Goal: Transaction & Acquisition: Purchase product/service

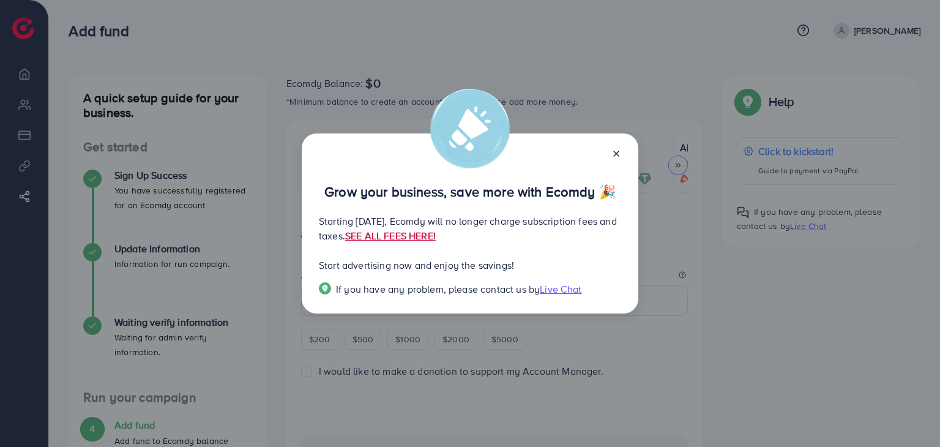
click at [436, 236] on link "SEE ALL FEES HERE!" at bounding box center [390, 235] width 91 height 13
click at [614, 153] on icon at bounding box center [616, 154] width 10 height 10
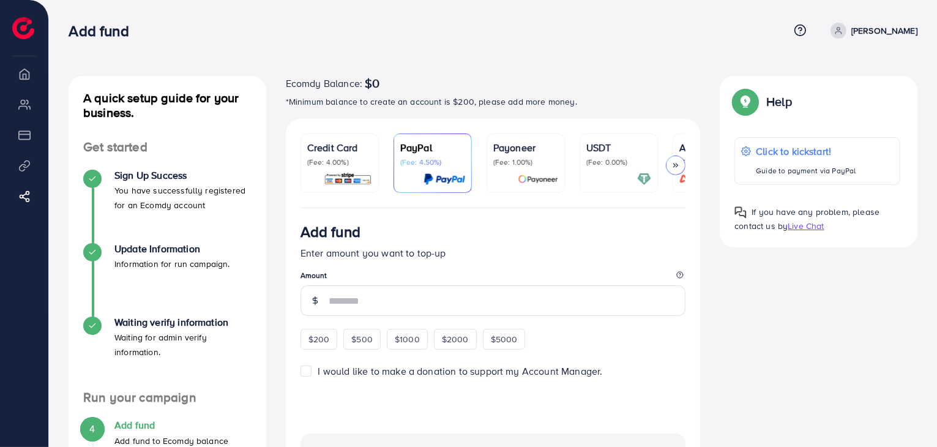
click at [335, 191] on link "Credit Card (Fee: 4.00%)" at bounding box center [339, 162] width 78 height 59
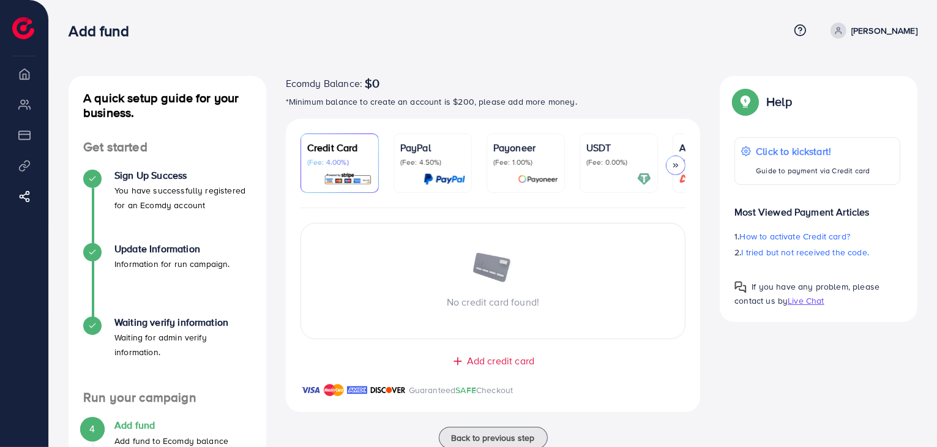
click at [673, 170] on div at bounding box center [676, 165] width 20 height 20
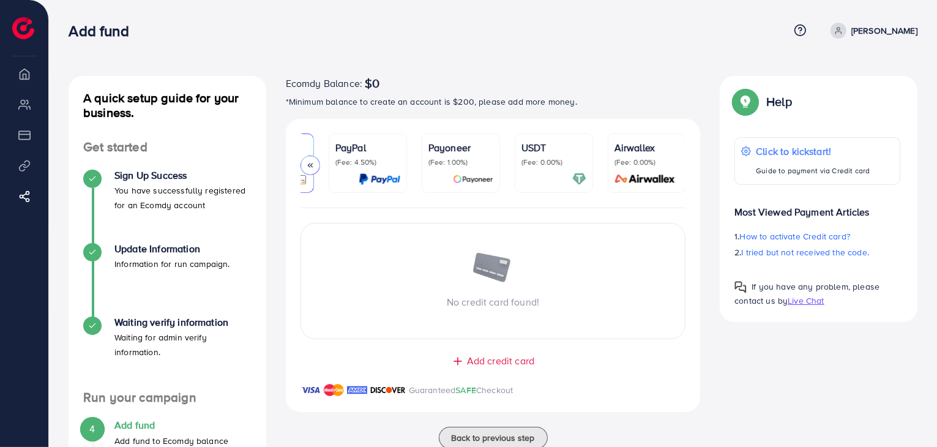
click at [308, 165] on icon at bounding box center [310, 165] width 9 height 9
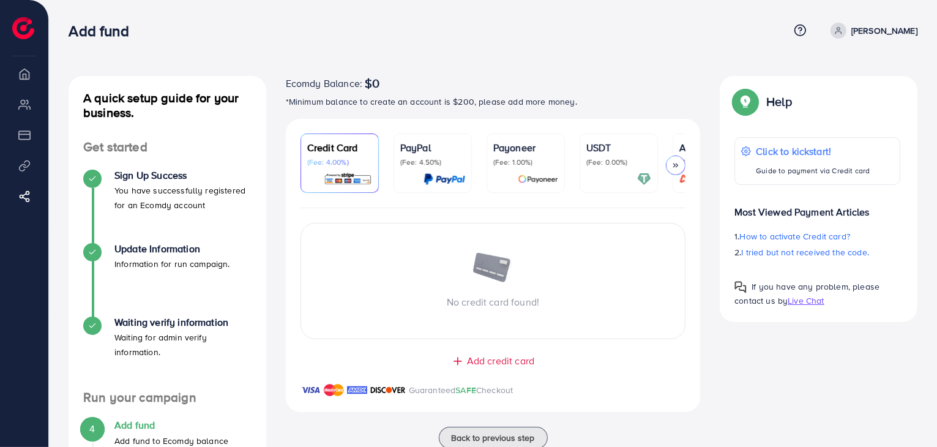
click at [308, 165] on p "(Fee: 4.00%)" at bounding box center [339, 162] width 65 height 10
click at [672, 161] on icon at bounding box center [675, 165] width 9 height 9
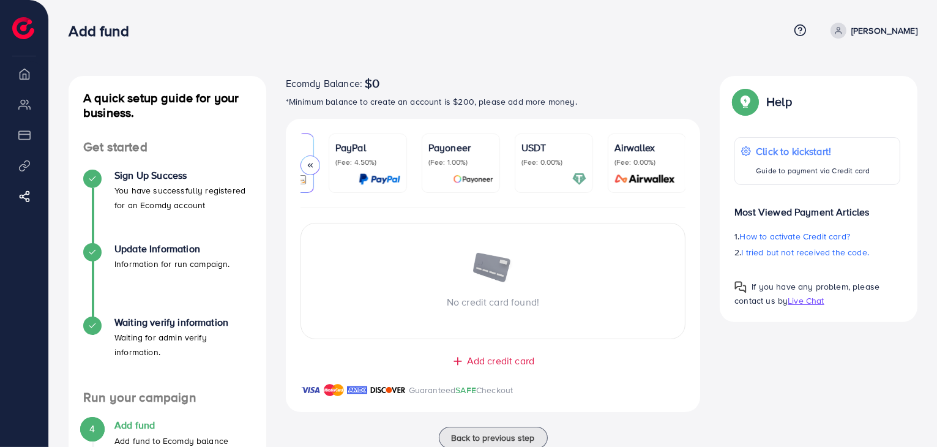
click at [672, 161] on p "(Fee: 0.00%)" at bounding box center [646, 162] width 65 height 10
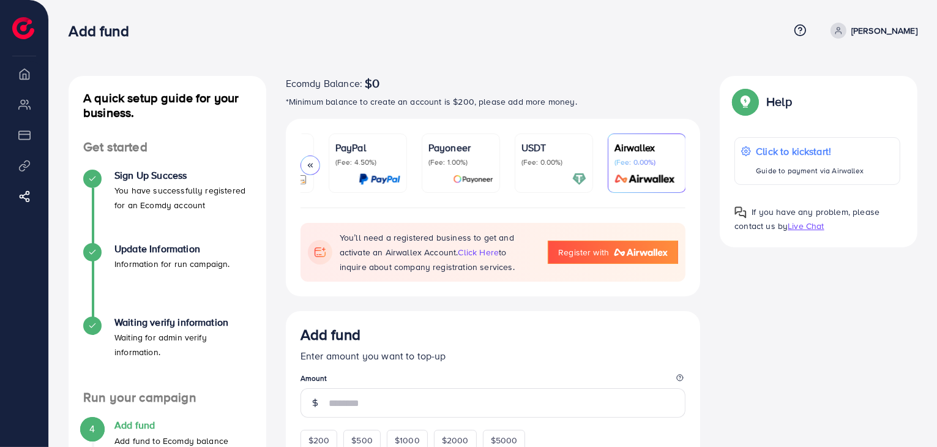
click at [426, 157] on link "Payoneer (Fee: 1.00%)" at bounding box center [460, 162] width 78 height 59
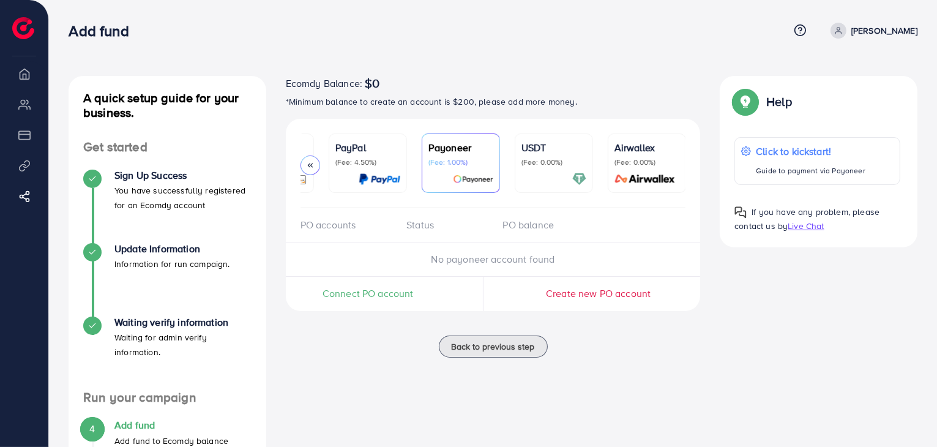
click at [536, 167] on div "USDT (Fee: 0.00%)" at bounding box center [553, 163] width 65 height 46
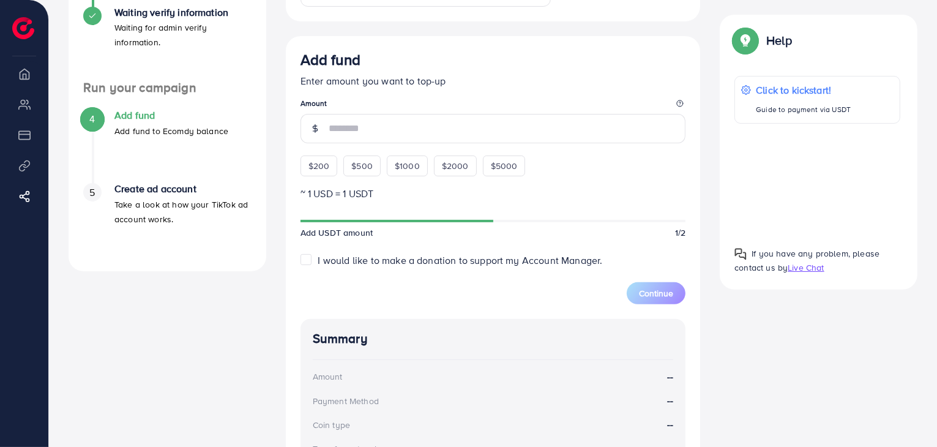
scroll to position [311, 0]
click at [318, 262] on label "I would like to make a donation to support my Account Manager." at bounding box center [460, 259] width 284 height 14
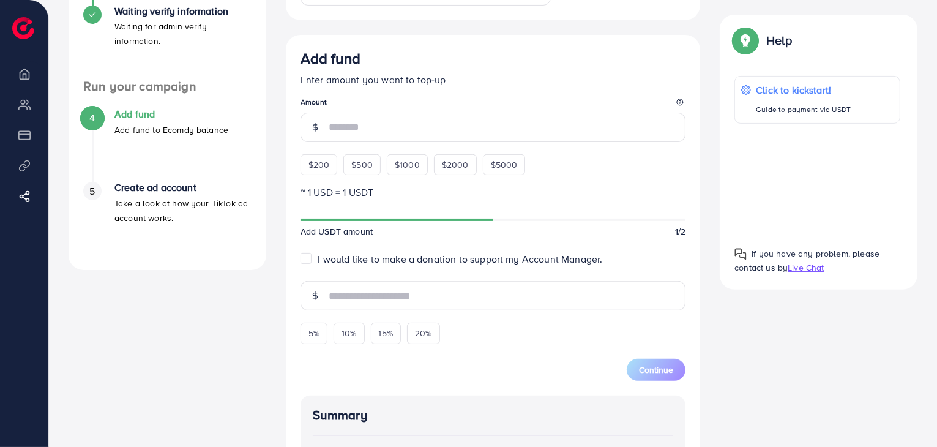
click at [318, 258] on label "I would like to make a donation to support my Account Manager." at bounding box center [460, 259] width 284 height 14
type input "*"
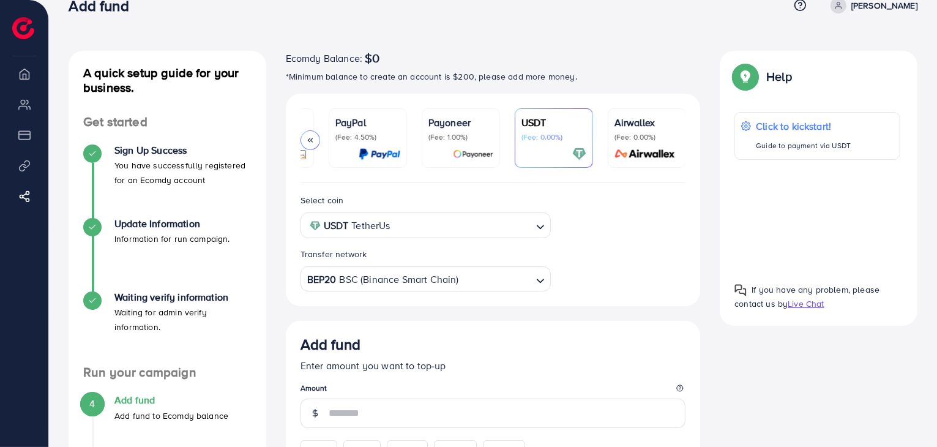
scroll to position [0, 0]
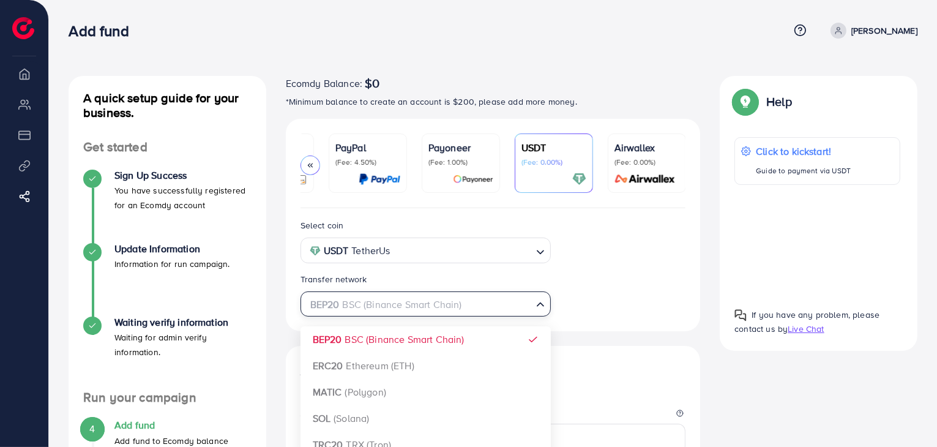
click at [392, 313] on div "BEP20 BSC (Binance Smart Chain)" at bounding box center [419, 302] width 228 height 21
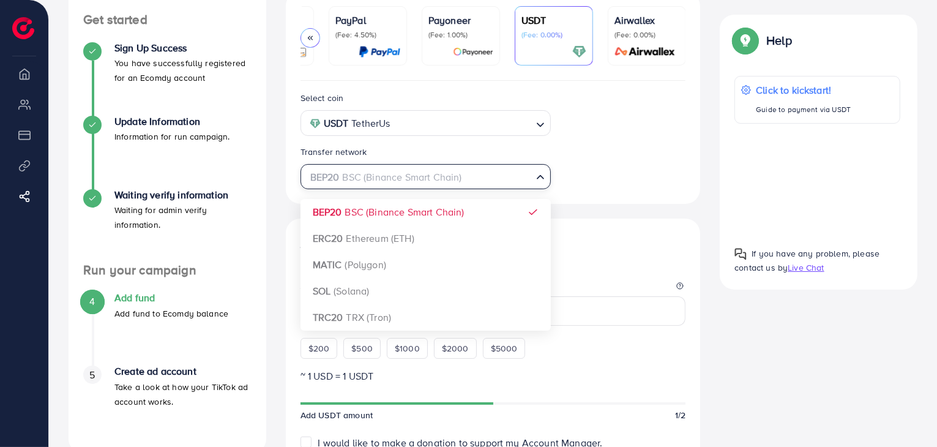
scroll to position [129, 0]
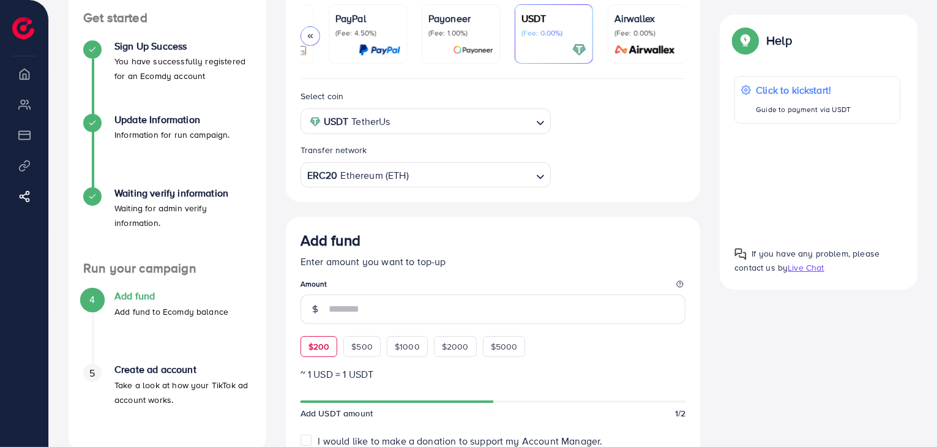
click at [332, 354] on div "$200" at bounding box center [318, 346] width 37 height 21
type input "***"
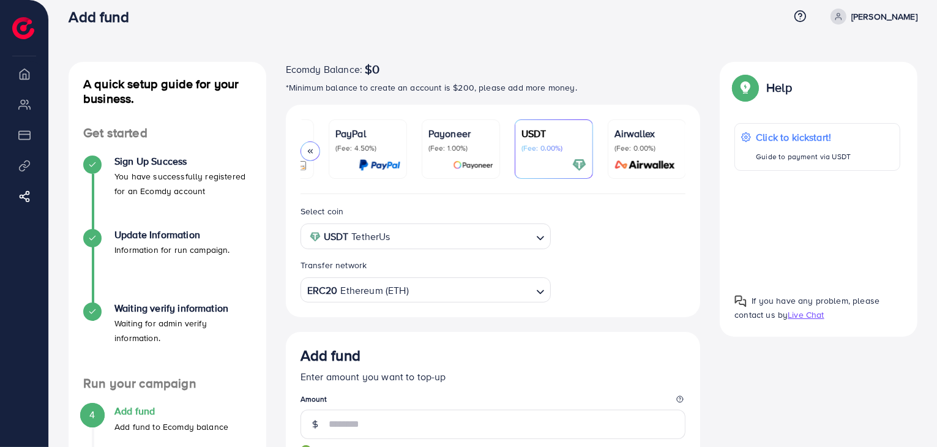
scroll to position [0, 0]
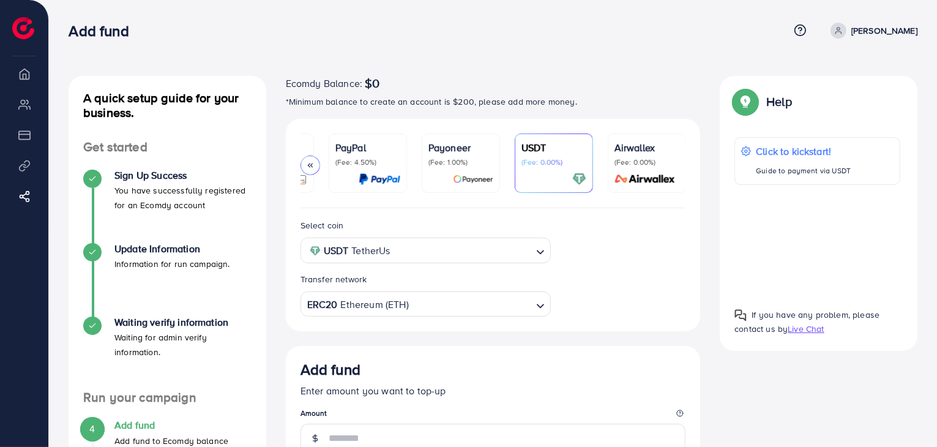
click at [313, 164] on icon at bounding box center [310, 165] width 9 height 9
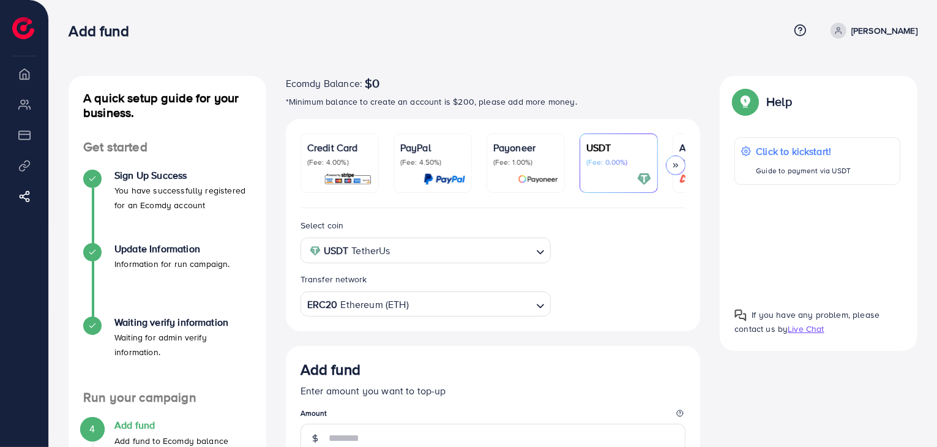
click at [313, 164] on p "(Fee: 4.00%)" at bounding box center [339, 162] width 65 height 10
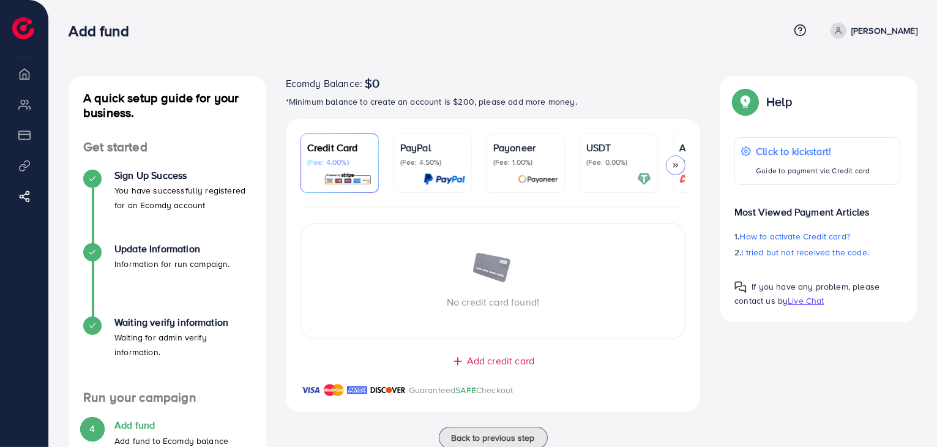
click at [603, 147] on p "USDT" at bounding box center [618, 147] width 65 height 15
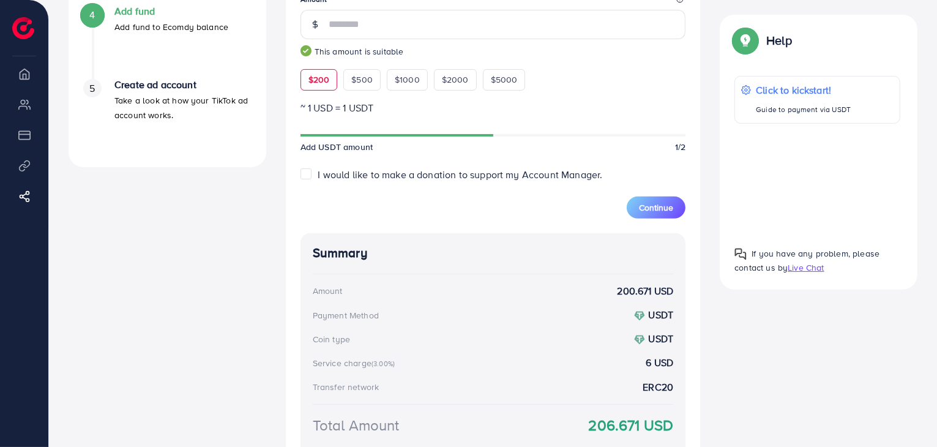
scroll to position [413, 0]
drag, startPoint x: 668, startPoint y: 221, endPoint x: 670, endPoint y: 214, distance: 7.2
click at [670, 214] on div "Continue" at bounding box center [655, 200] width 59 height 37
click at [670, 214] on span "Continue" at bounding box center [656, 208] width 34 height 12
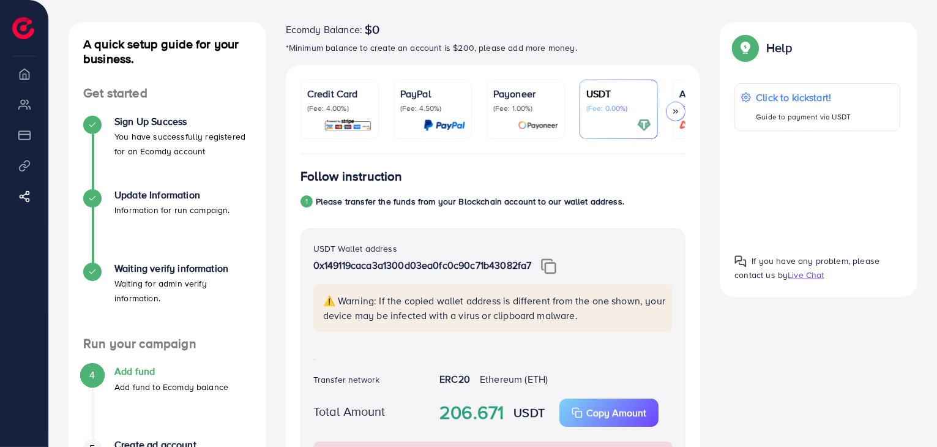
scroll to position [0, 0]
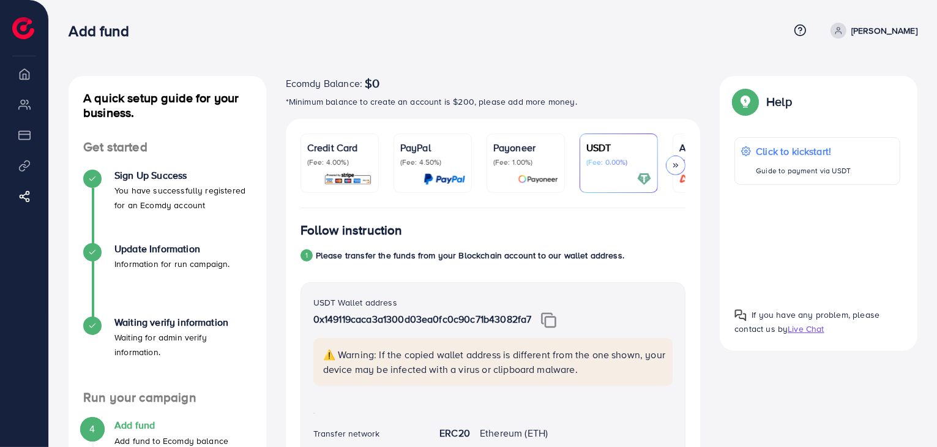
click at [678, 163] on icon at bounding box center [675, 165] width 9 height 9
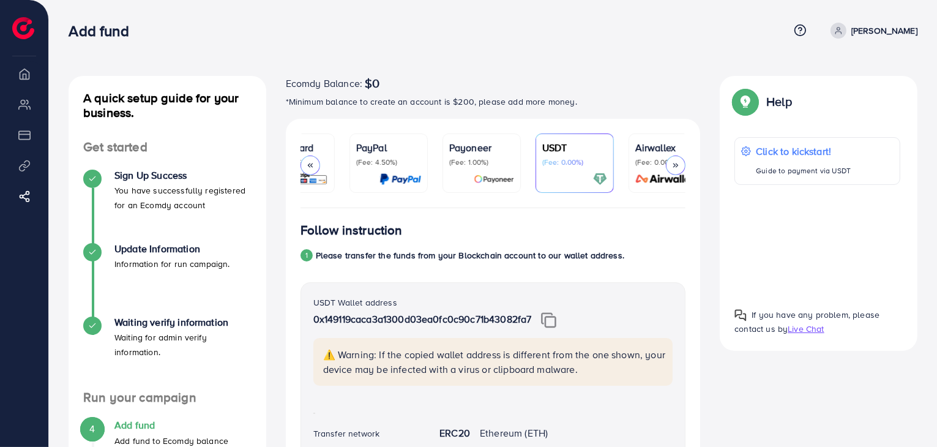
scroll to position [0, 65]
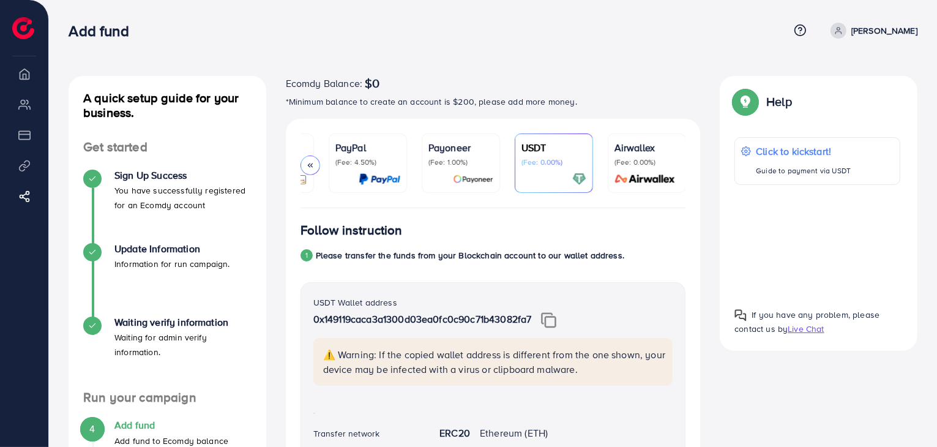
click at [315, 164] on div at bounding box center [310, 165] width 20 height 20
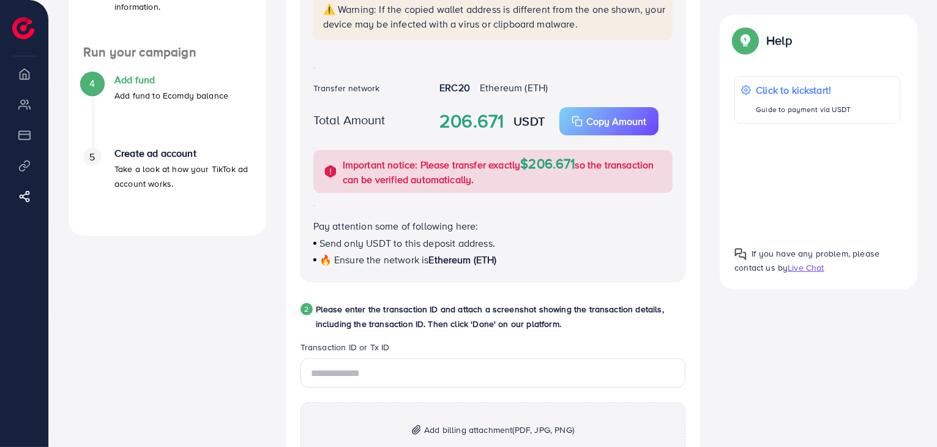
scroll to position [0, 0]
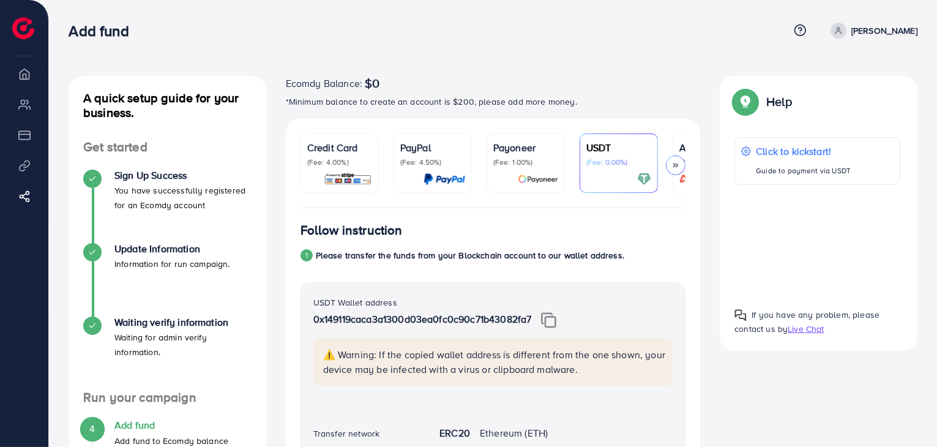
click at [321, 155] on div "Credit Card (Fee: 4.00%)" at bounding box center [339, 153] width 65 height 27
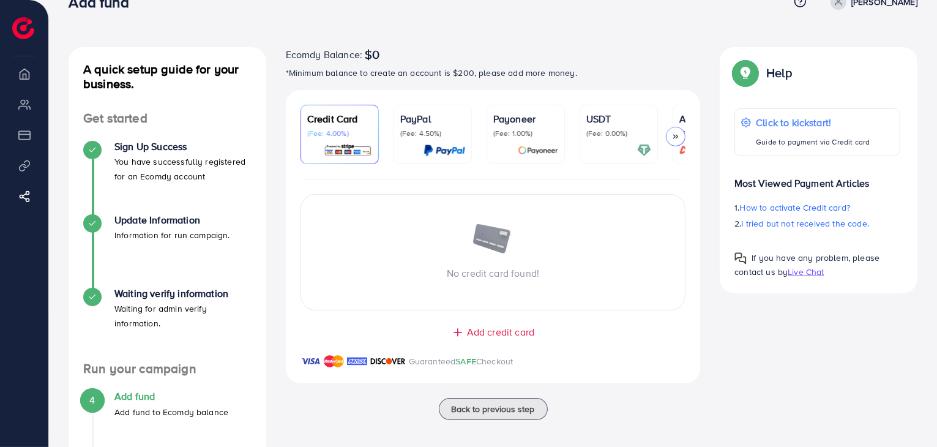
scroll to position [28, 0]
click at [676, 144] on div at bounding box center [676, 137] width 20 height 20
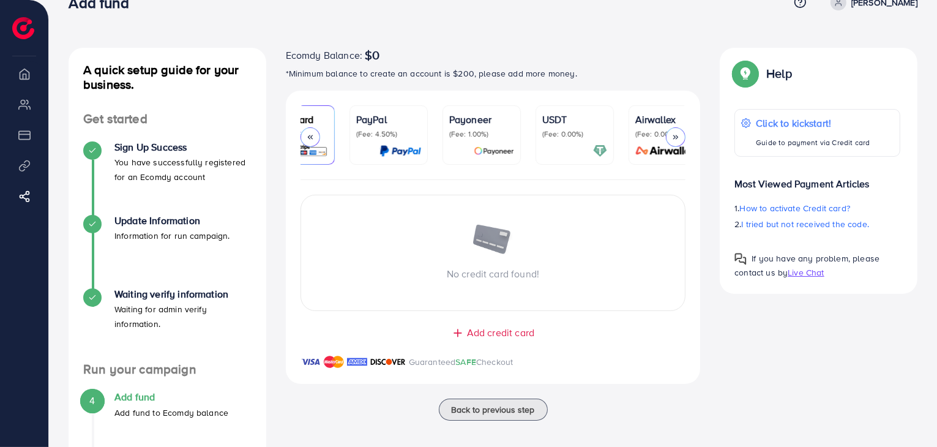
scroll to position [0, 65]
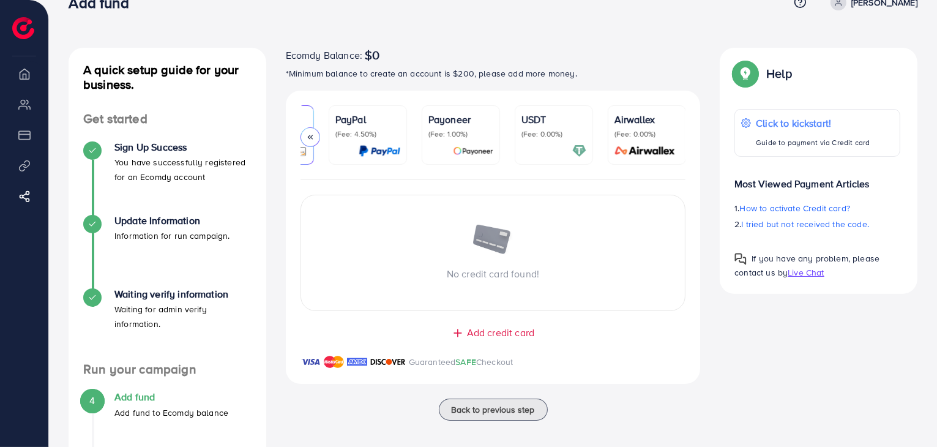
click at [308, 136] on icon at bounding box center [310, 137] width 9 height 9
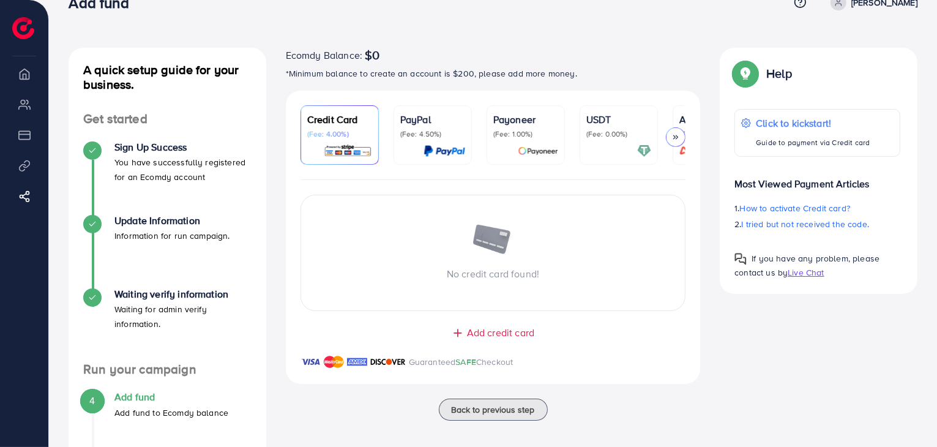
click at [514, 120] on p "Payoneer" at bounding box center [525, 119] width 65 height 15
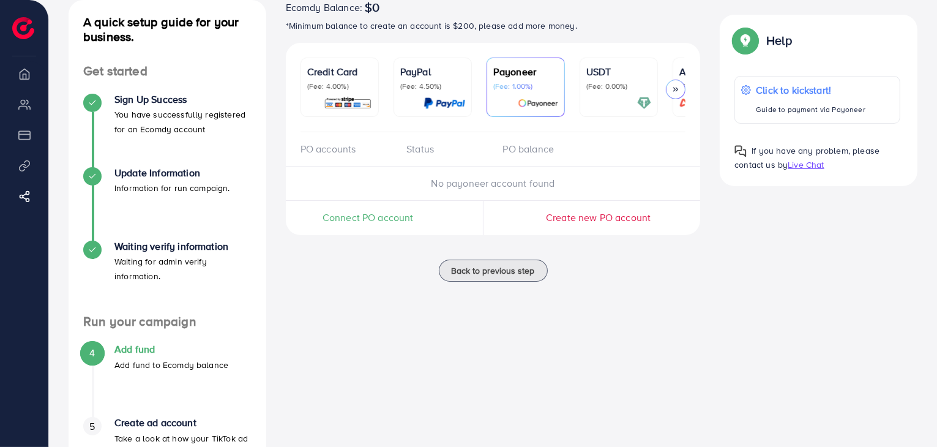
scroll to position [76, 0]
click at [346, 107] on img at bounding box center [348, 103] width 48 height 14
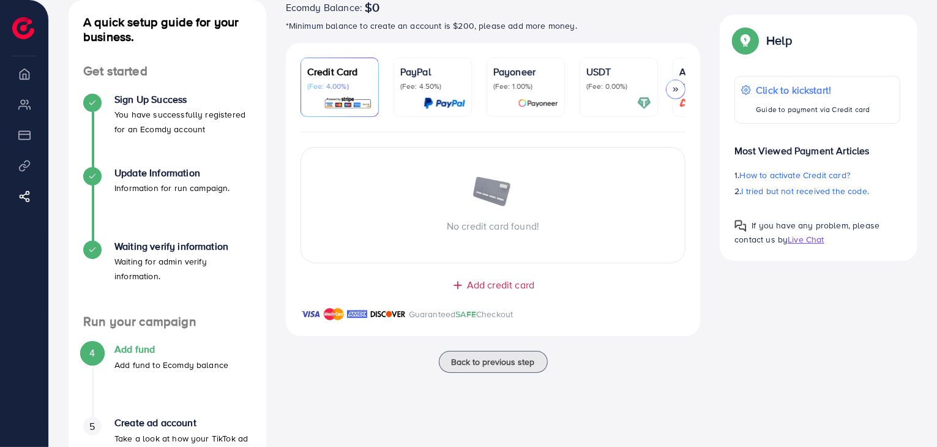
click at [475, 286] on span "Add credit card" at bounding box center [500, 285] width 67 height 14
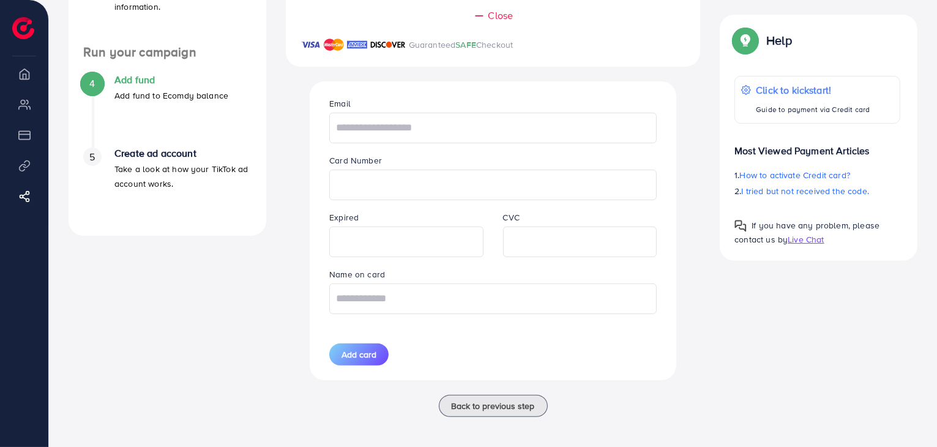
scroll to position [352, 0]
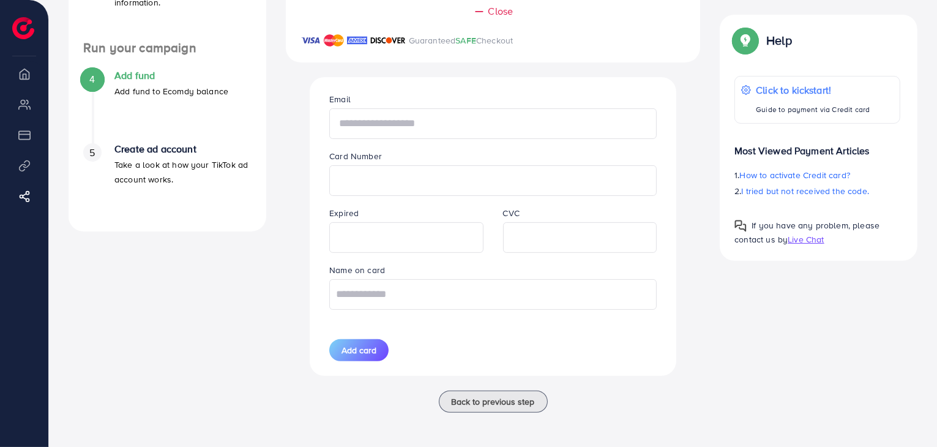
click at [451, 115] on input "text" at bounding box center [492, 123] width 327 height 31
type input "**********"
click at [427, 297] on input "text" at bounding box center [492, 294] width 327 height 31
type input "**********"
click at [377, 352] on button "Add card" at bounding box center [358, 350] width 59 height 22
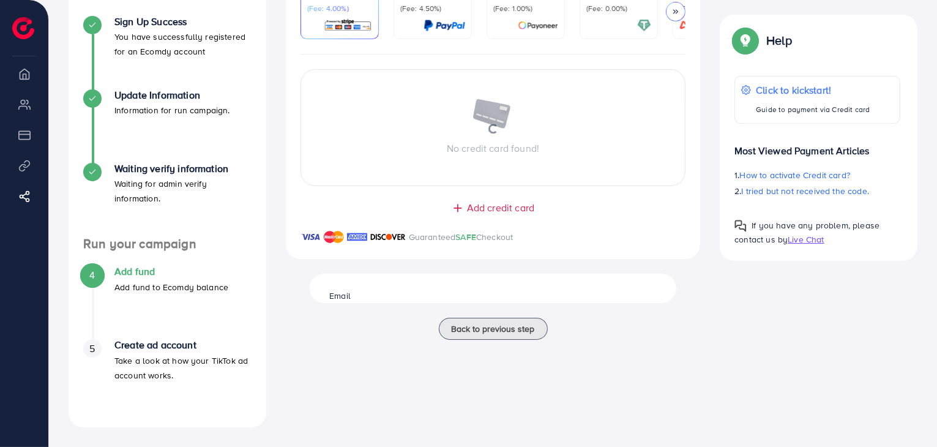
scroll to position [154, 0]
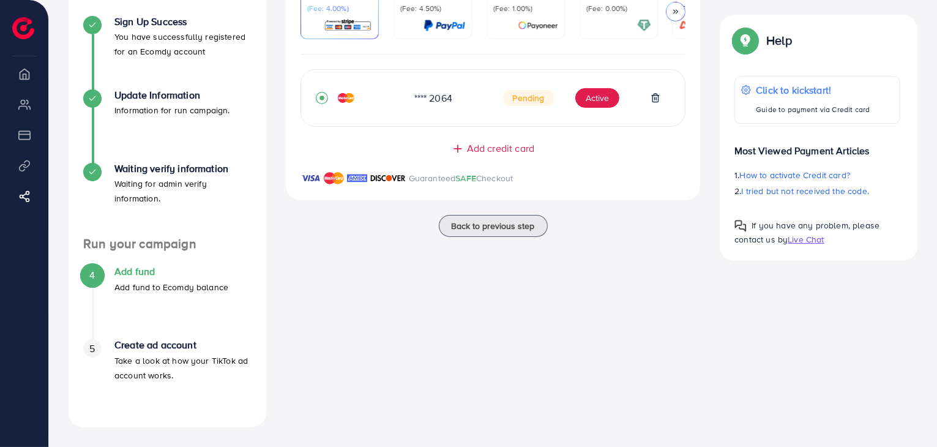
click at [528, 102] on span "Pending" at bounding box center [528, 98] width 51 height 16
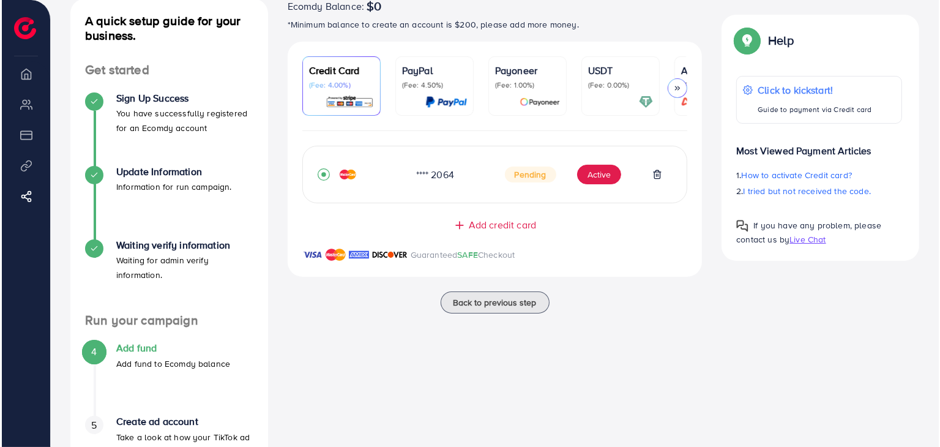
scroll to position [78, 0]
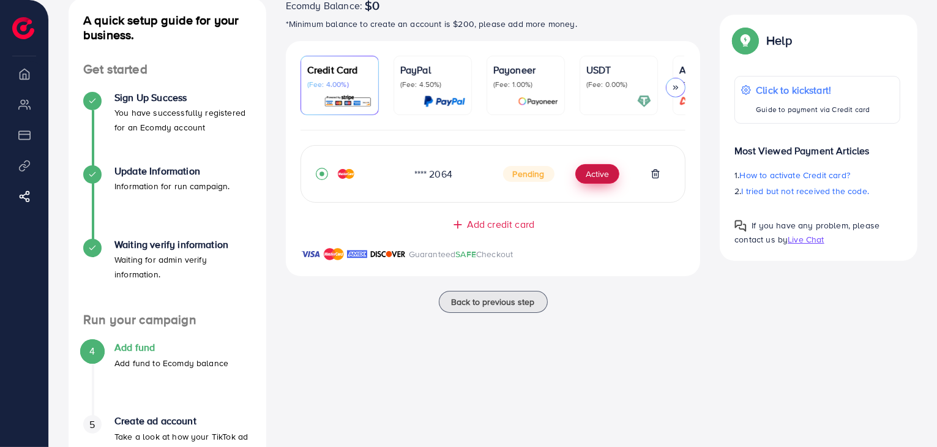
click at [582, 177] on button "Active" at bounding box center [597, 174] width 44 height 20
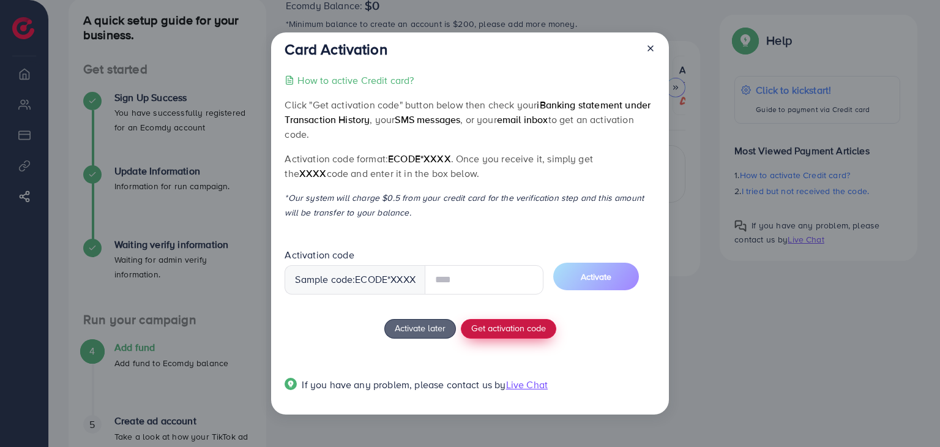
click at [496, 331] on span "Get activation code" at bounding box center [508, 327] width 75 height 13
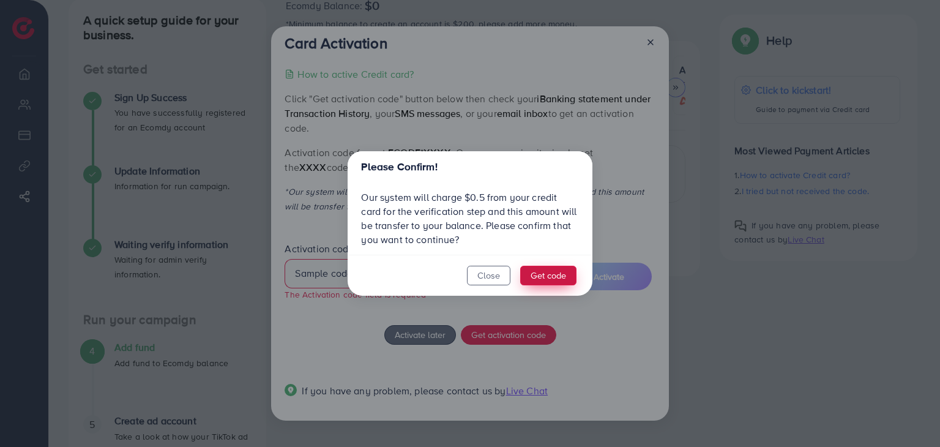
click at [542, 267] on button "Get code" at bounding box center [548, 275] width 56 height 20
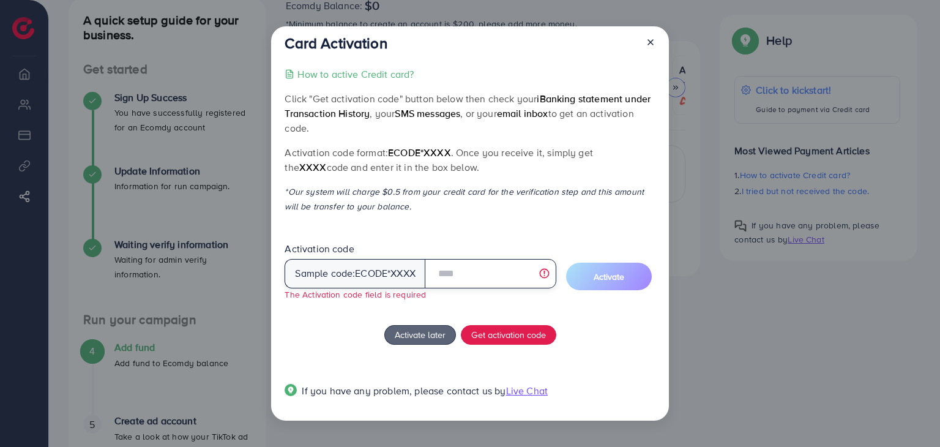
click at [449, 270] on input "text" at bounding box center [491, 273] width 132 height 29
type input "*"
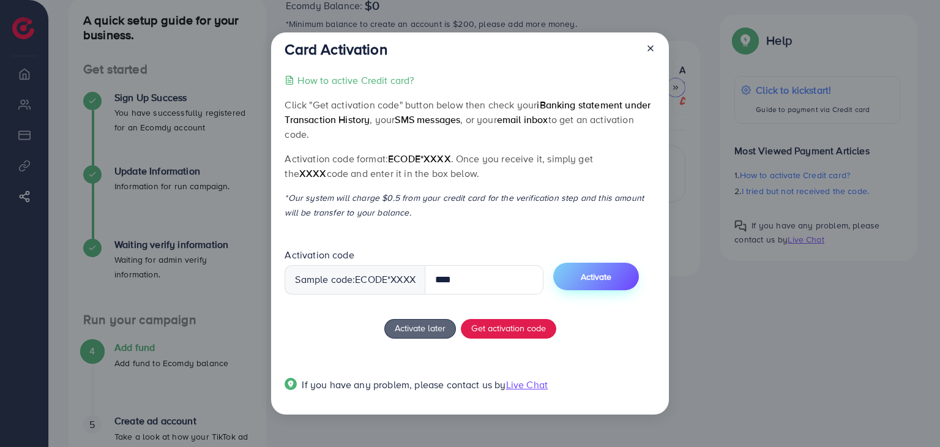
click at [580, 275] on button "Activate" at bounding box center [596, 276] width 86 height 28
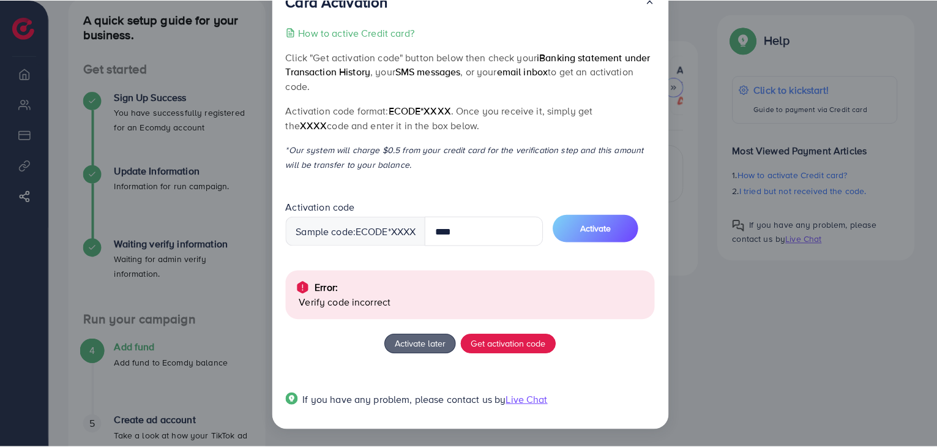
scroll to position [0, 0]
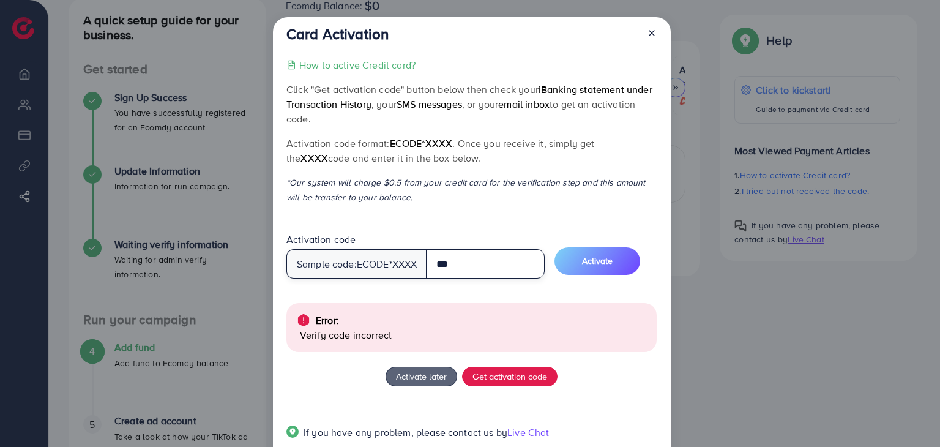
click at [470, 264] on input "***" at bounding box center [485, 263] width 119 height 29
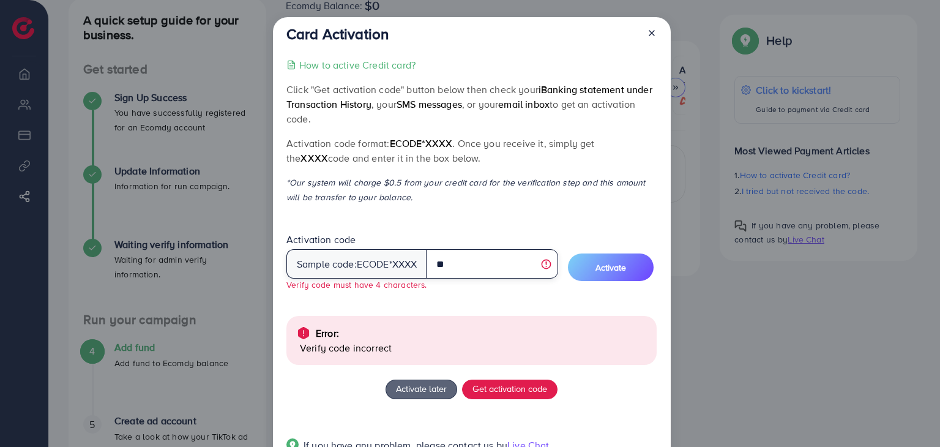
type input "*"
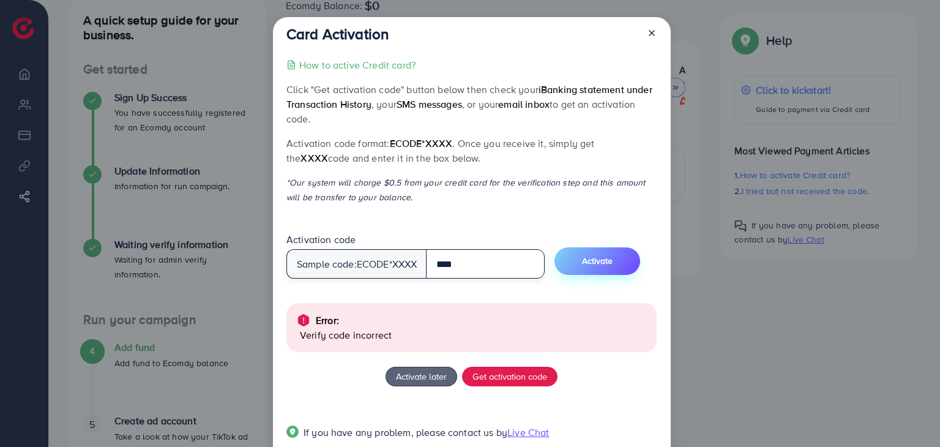
type input "****"
click at [574, 265] on button "Activate" at bounding box center [597, 261] width 86 height 28
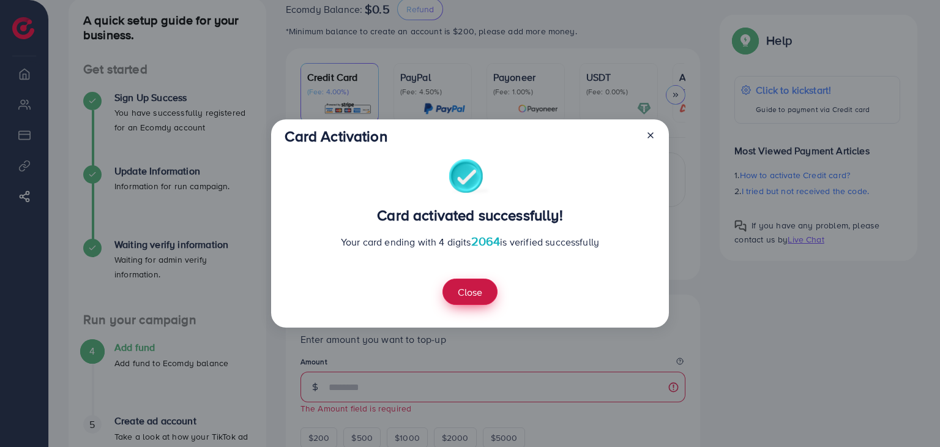
click at [470, 292] on button "Close" at bounding box center [469, 291] width 55 height 26
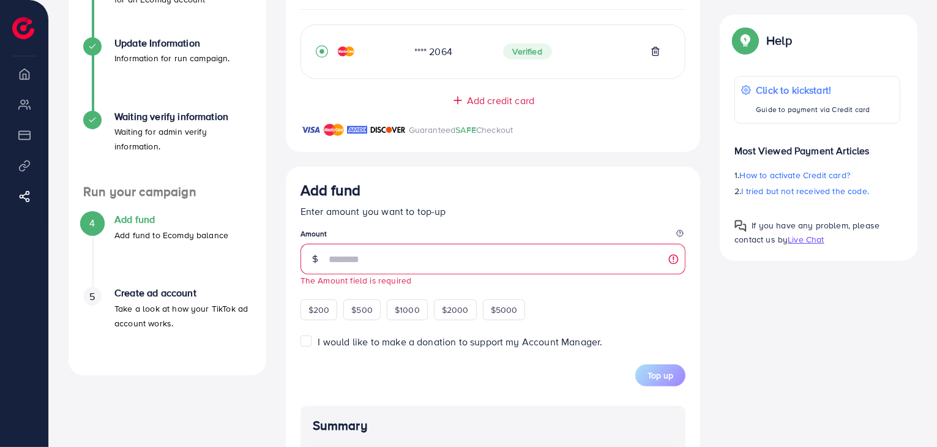
scroll to position [214, 0]
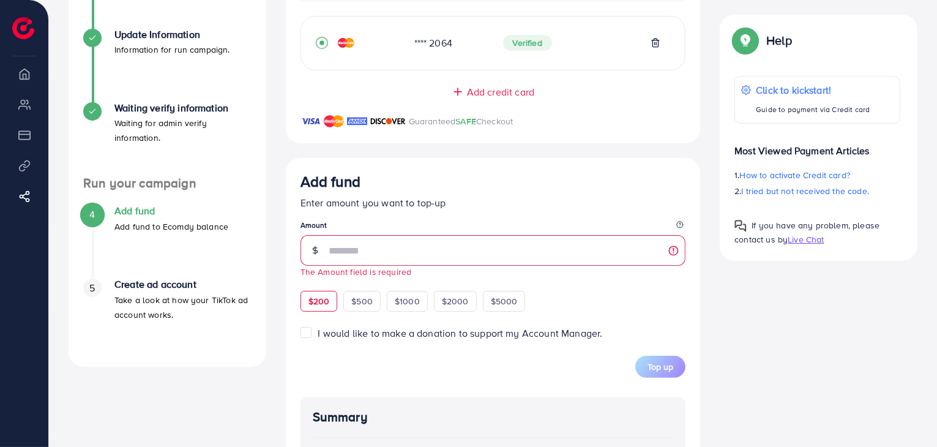
click at [320, 307] on span "$200" at bounding box center [318, 301] width 21 height 12
type input "***"
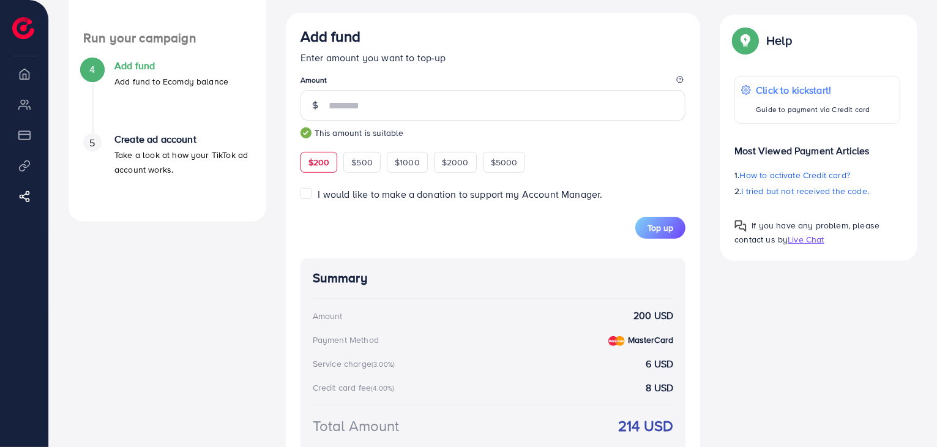
scroll to position [360, 0]
click at [673, 236] on button "Top up" at bounding box center [660, 227] width 50 height 22
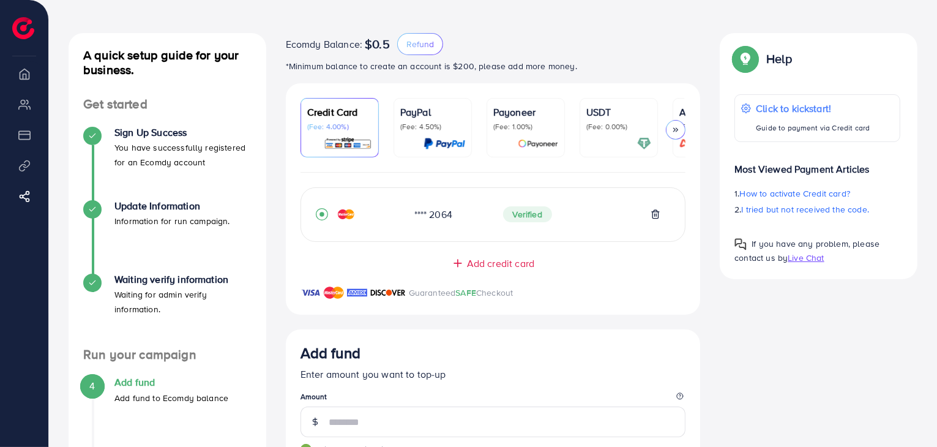
scroll to position [0, 0]
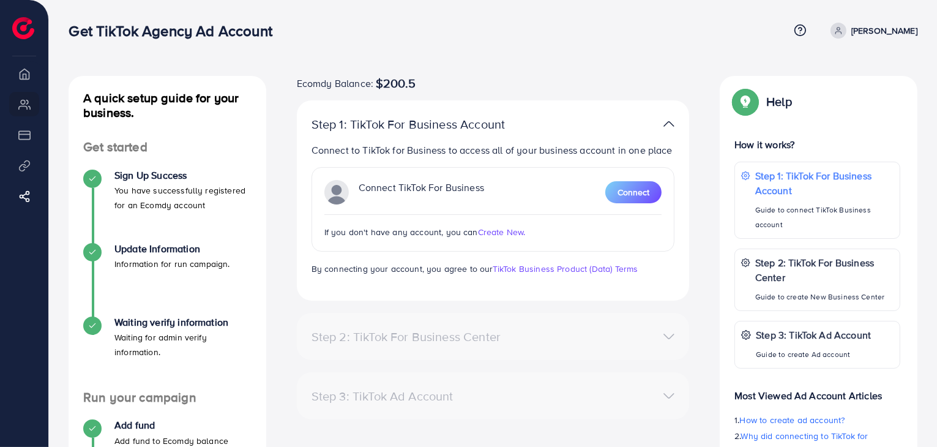
click at [851, 30] on p "[PERSON_NAME]" at bounding box center [884, 30] width 66 height 15
click at [699, 26] on div "Get TikTok Agency Ad Account" at bounding box center [429, 31] width 720 height 18
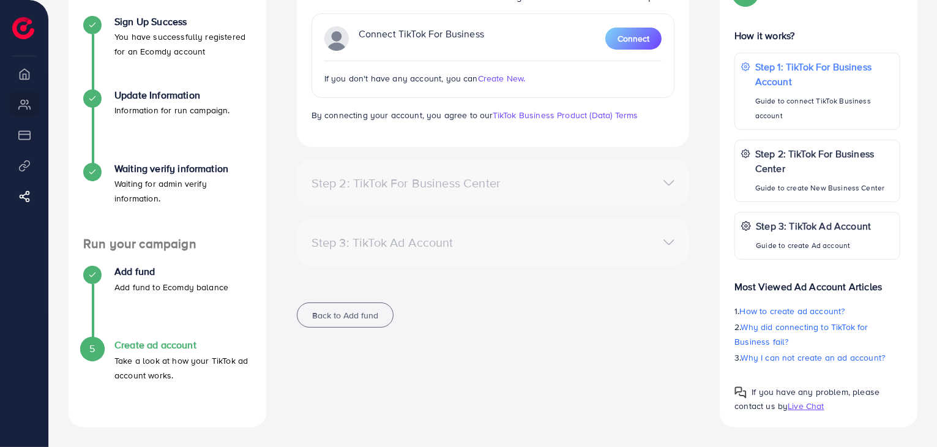
click at [796, 409] on span "Live Chat" at bounding box center [805, 405] width 36 height 12
click at [24, 168] on li "Product Links" at bounding box center [24, 165] width 48 height 24
click at [29, 161] on li "Product Links" at bounding box center [24, 165] width 48 height 24
click at [581, 330] on div "Ecomdy Balance: $200.5 Step 1: TikTok For Business Account Connect to TikTok fo…" at bounding box center [493, 132] width 412 height 420
click at [562, 260] on div "Step 3: TikTok Ad Account Create a TikTok Ad account No accounts found Create N…" at bounding box center [493, 241] width 393 height 47
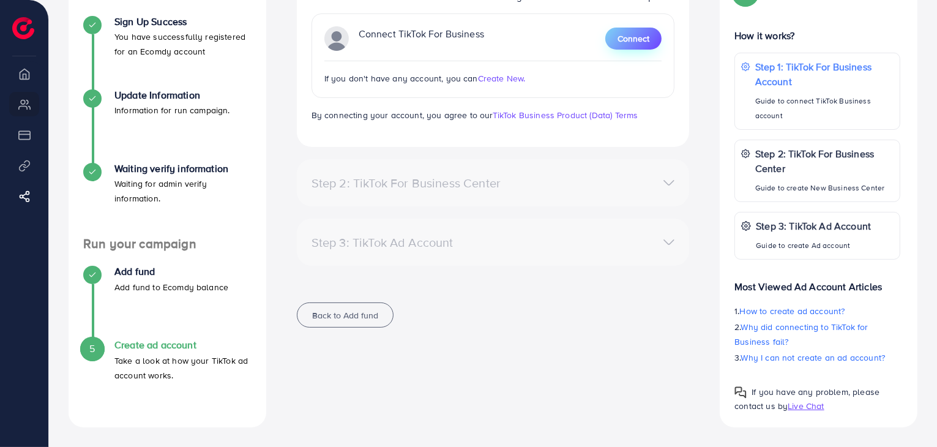
click at [656, 36] on button "Connect" at bounding box center [633, 39] width 56 height 22
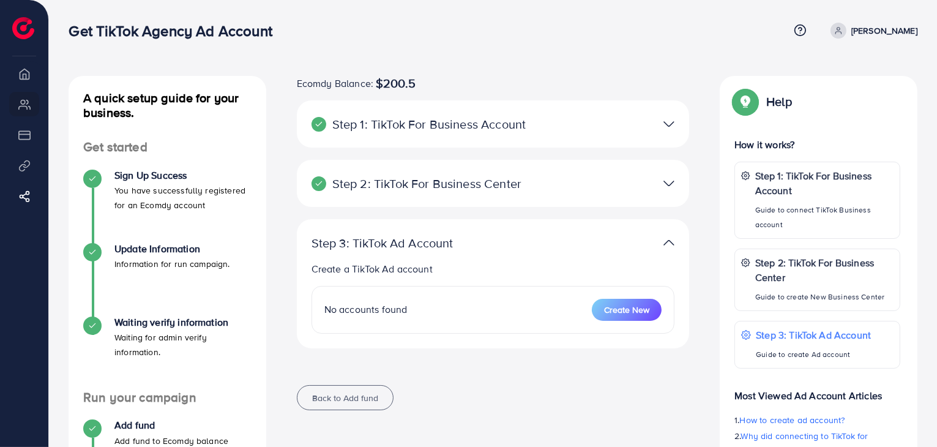
scroll to position [154, 0]
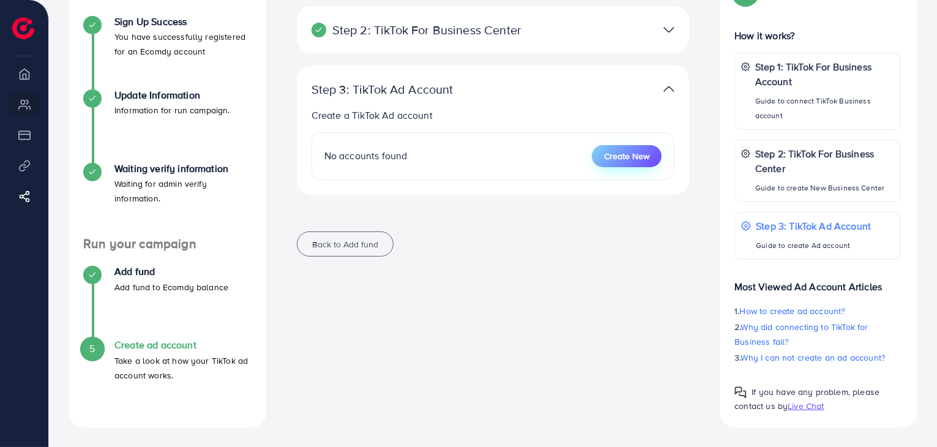
click at [609, 161] on button "Create New" at bounding box center [627, 156] width 70 height 22
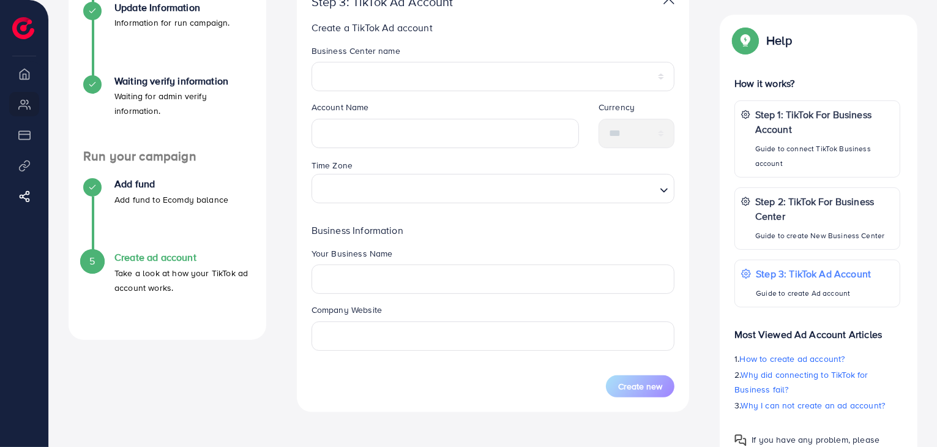
scroll to position [242, 0]
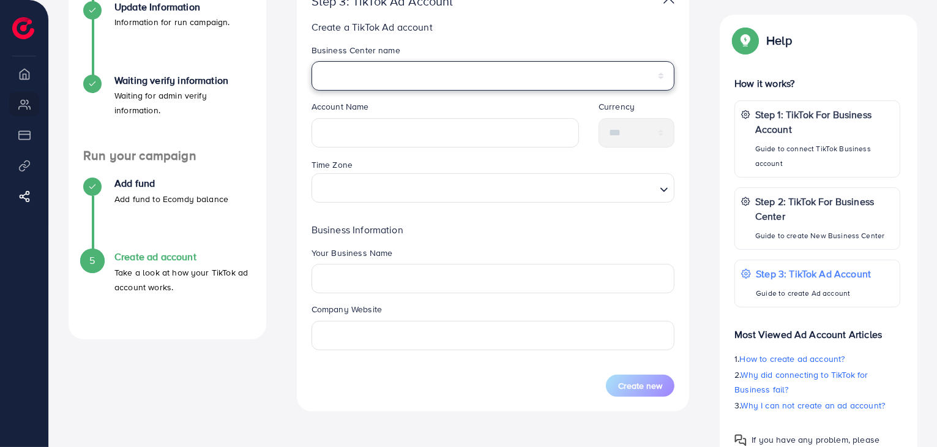
click at [426, 79] on select "**********" at bounding box center [492, 75] width 363 height 29
select select "**********"
click at [311, 61] on select "**********" at bounding box center [492, 75] width 363 height 29
click at [434, 79] on select "**********" at bounding box center [492, 75] width 363 height 29
click at [311, 61] on select "**********" at bounding box center [492, 75] width 363 height 29
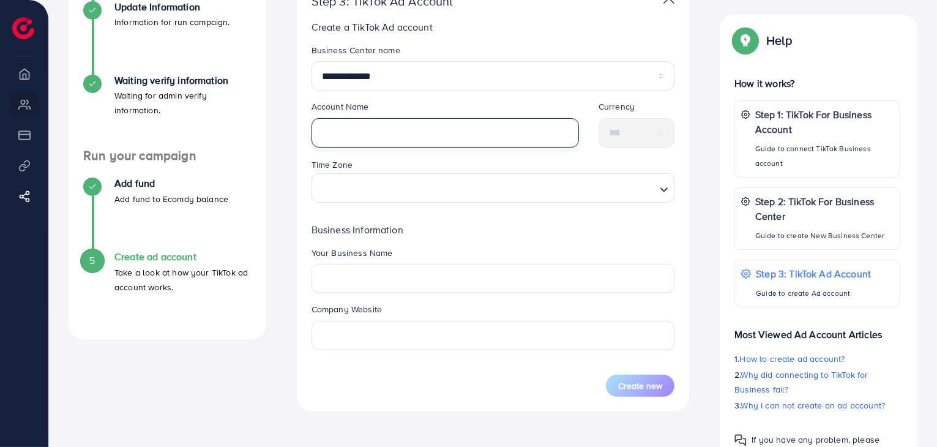
click at [380, 128] on input "text" at bounding box center [444, 132] width 267 height 29
type input "**********"
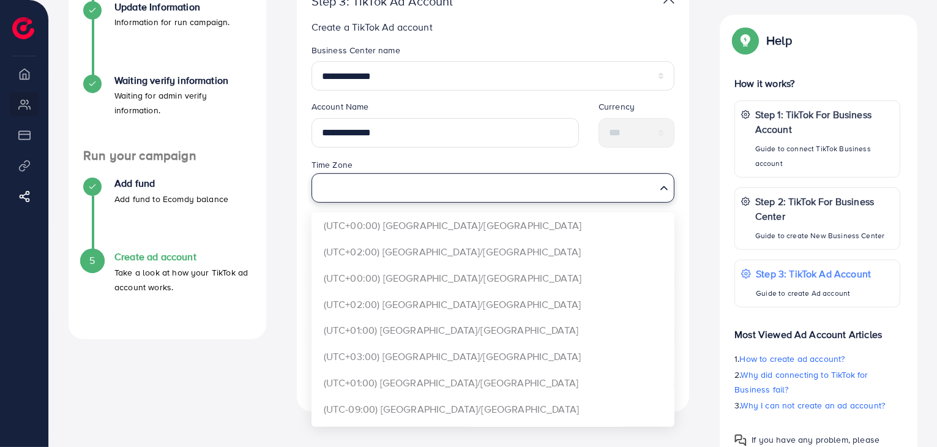
click at [362, 196] on input "Search for option" at bounding box center [486, 188] width 338 height 23
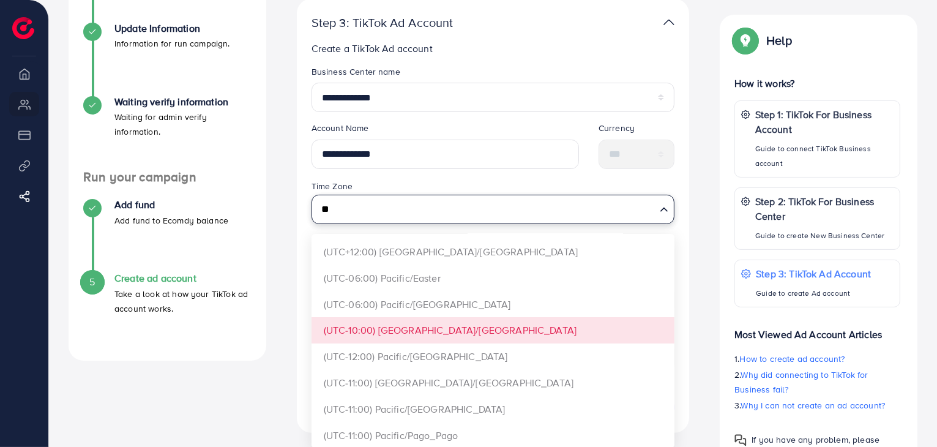
scroll to position [0, 0]
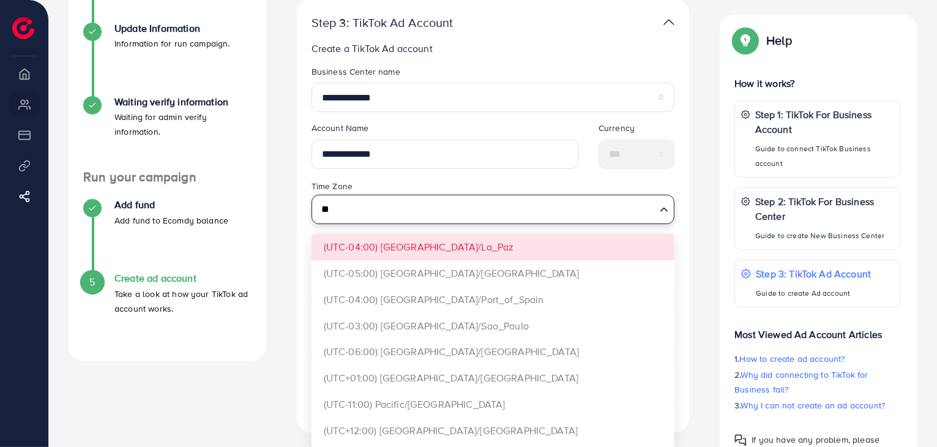
type input "**"
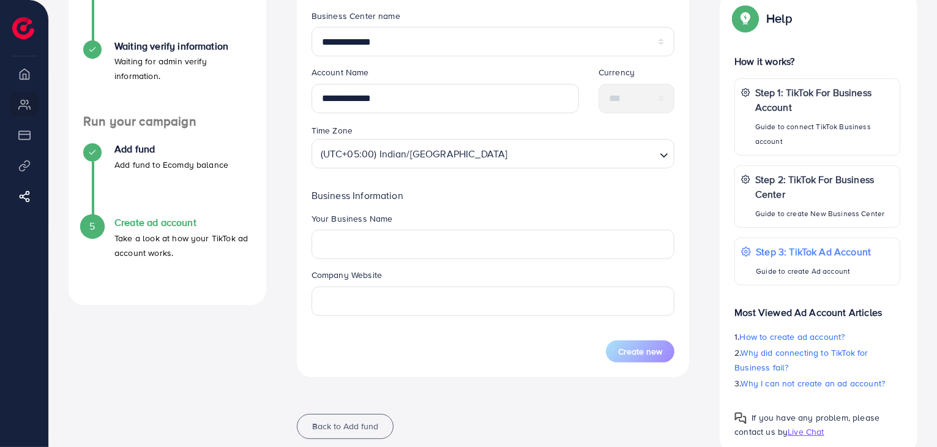
scroll to position [277, 0]
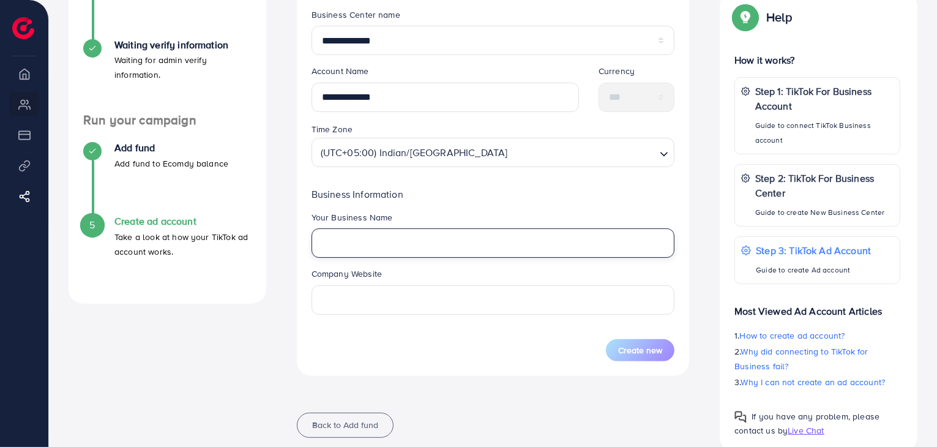
click at [469, 251] on input "text" at bounding box center [492, 242] width 363 height 29
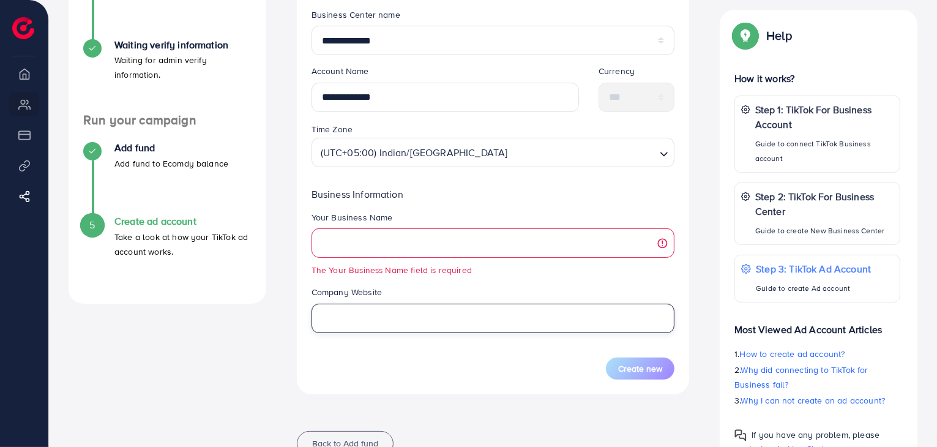
click at [406, 313] on input "text" at bounding box center [492, 317] width 363 height 29
type input "**********"
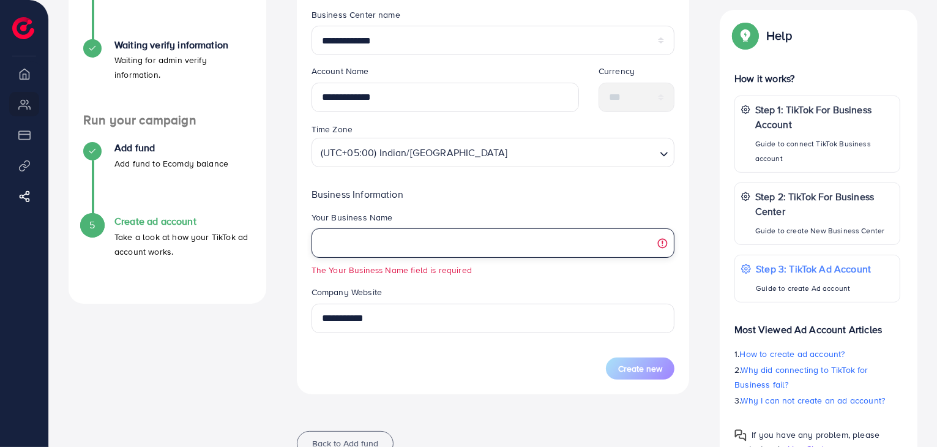
click at [434, 242] on input "text" at bounding box center [492, 242] width 363 height 29
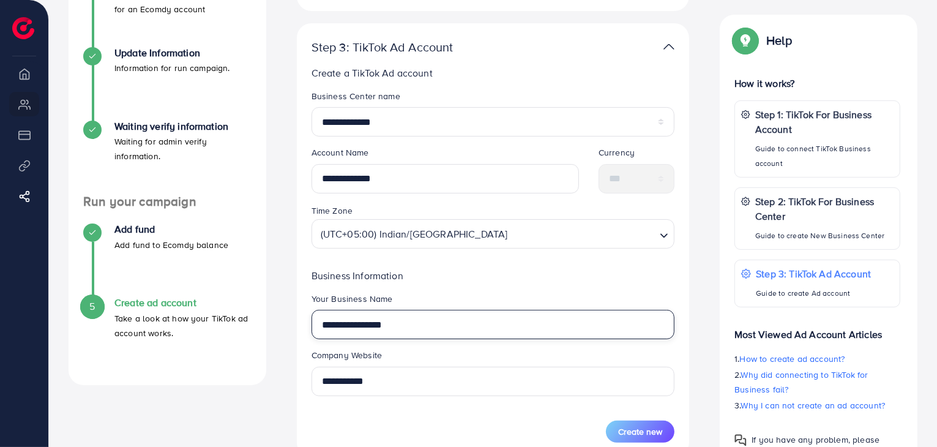
scroll to position [203, 0]
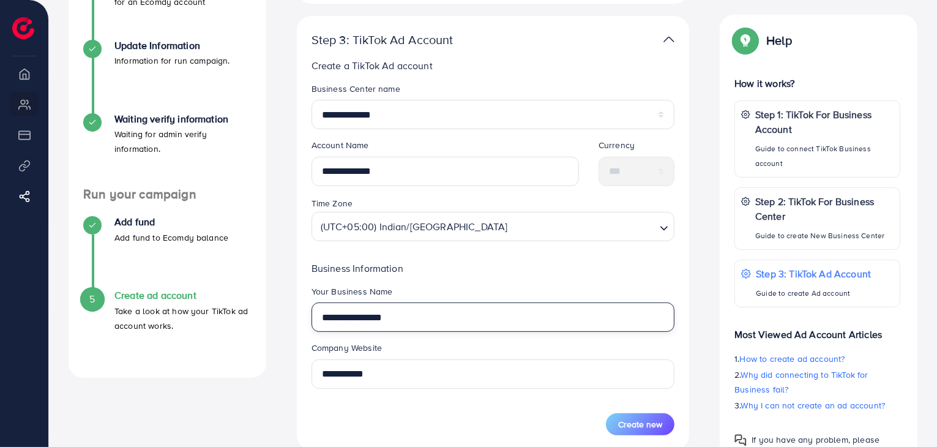
type input "**********"
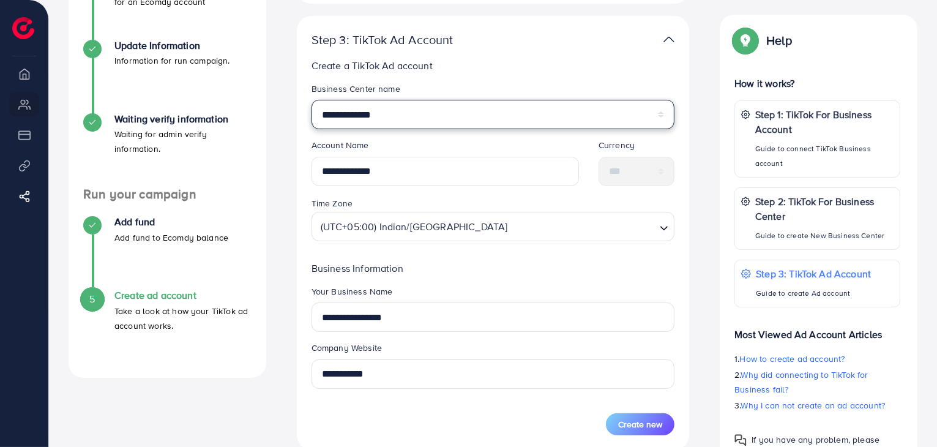
click at [470, 108] on select "**********" at bounding box center [492, 114] width 363 height 29
click at [311, 100] on select "**********" at bounding box center [492, 114] width 363 height 29
click at [416, 119] on select "**********" at bounding box center [492, 114] width 363 height 29
click at [311, 100] on select "**********" at bounding box center [492, 114] width 363 height 29
click at [445, 117] on select "**********" at bounding box center [492, 114] width 363 height 29
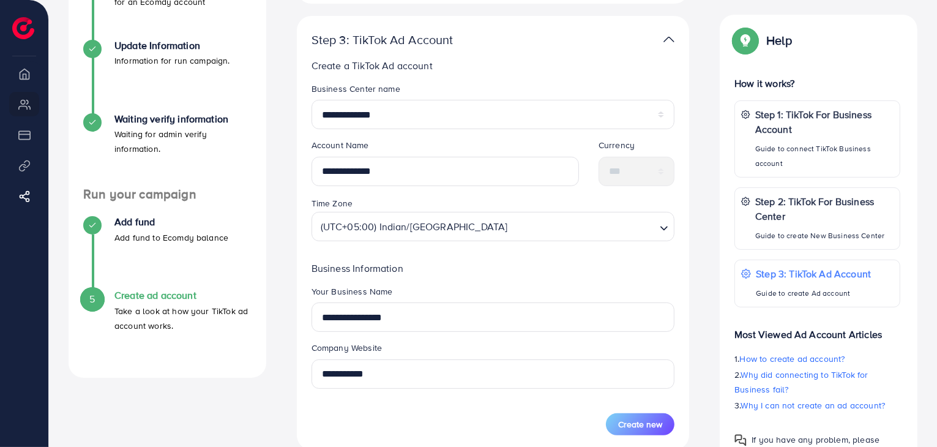
click at [288, 166] on div "**********" at bounding box center [493, 199] width 412 height 653
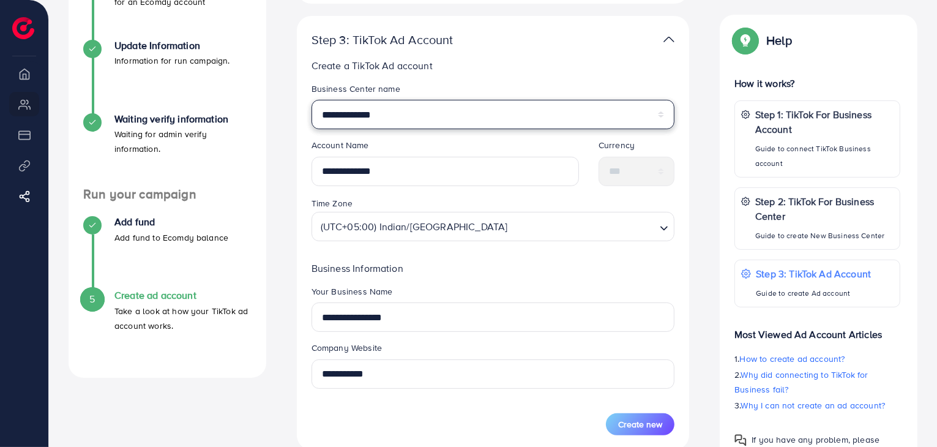
click at [361, 118] on select "**********" at bounding box center [492, 114] width 363 height 29
select select "**********"
click at [311, 100] on select "**********" at bounding box center [492, 114] width 363 height 29
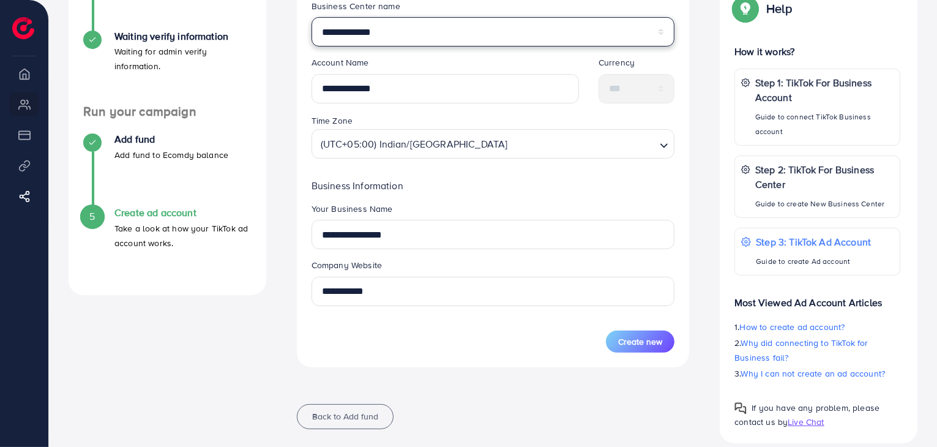
scroll to position [303, 0]
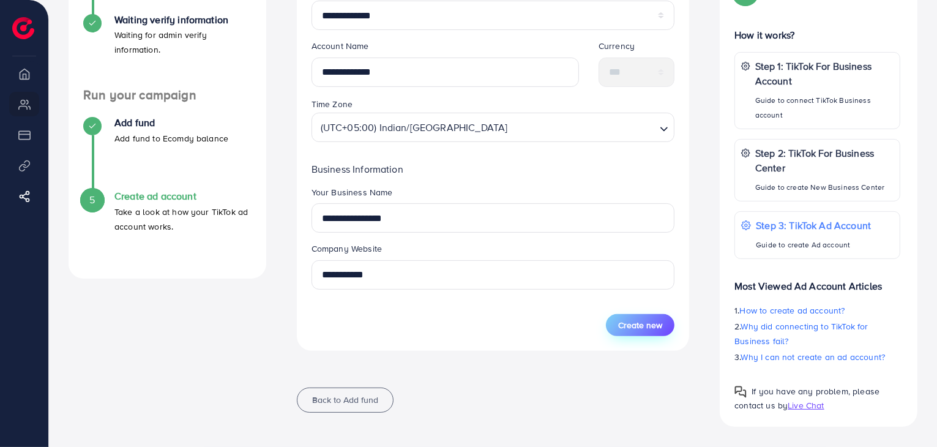
click at [649, 321] on span "Create new" at bounding box center [640, 325] width 44 height 12
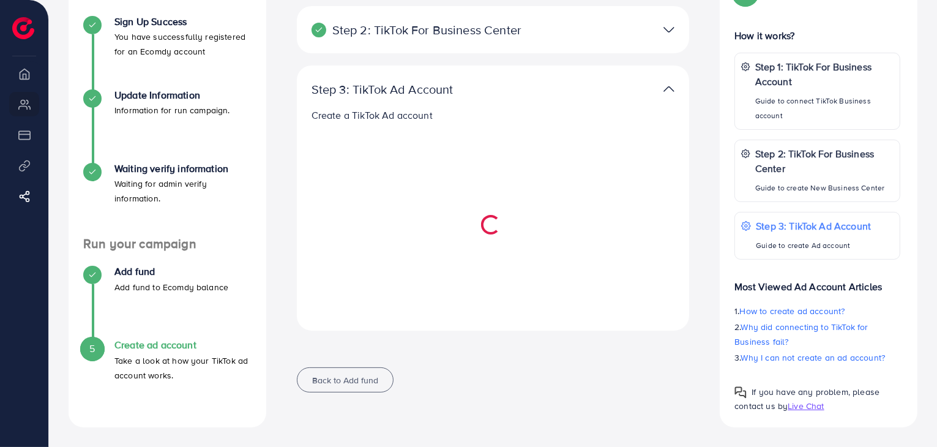
scroll to position [154, 0]
select select
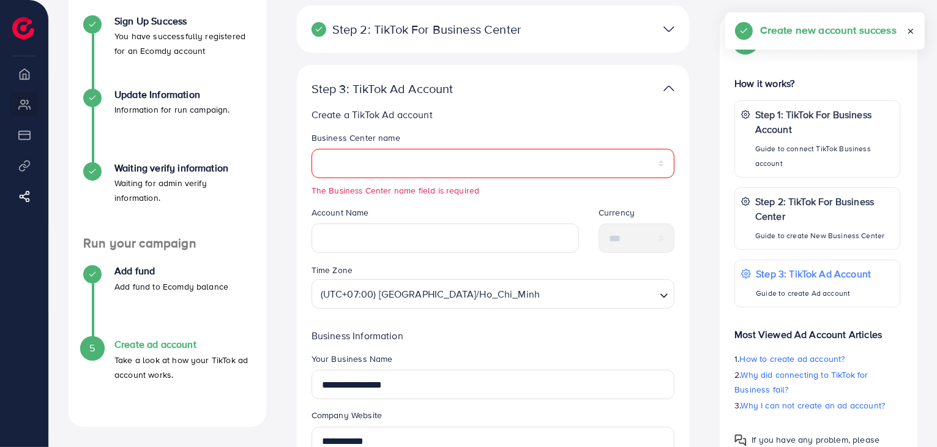
scroll to position [303, 0]
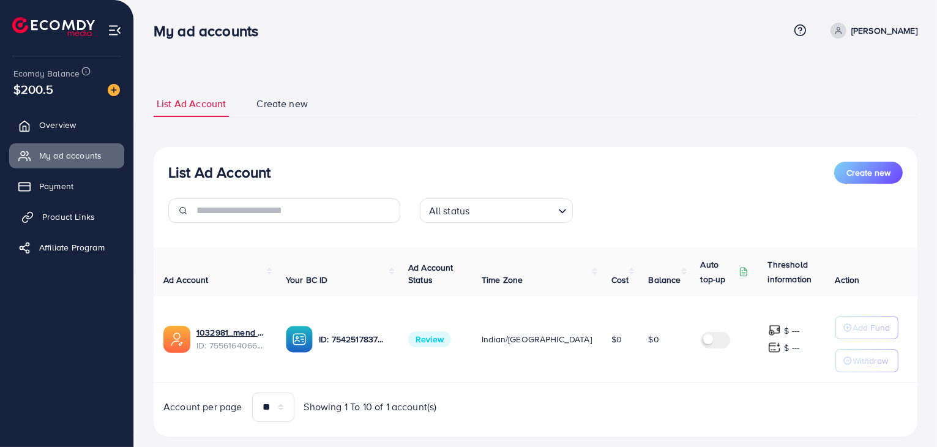
click at [31, 217] on icon at bounding box center [29, 215] width 6 height 7
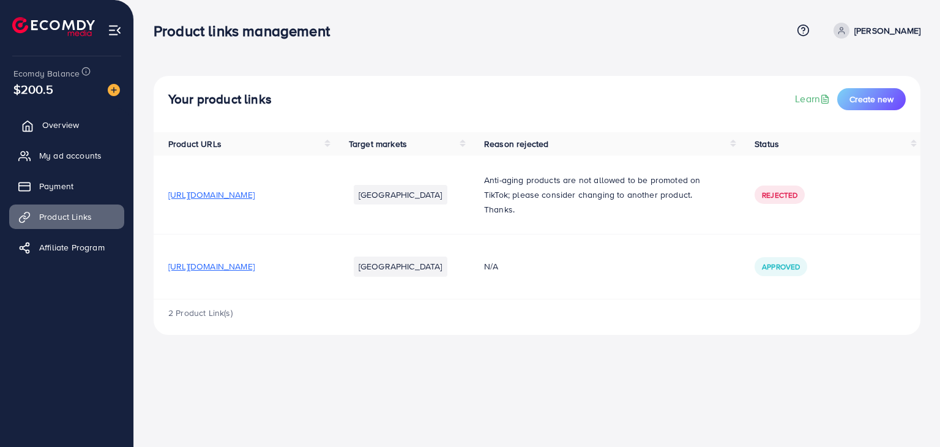
click at [46, 122] on span "Overview" at bounding box center [60, 125] width 37 height 12
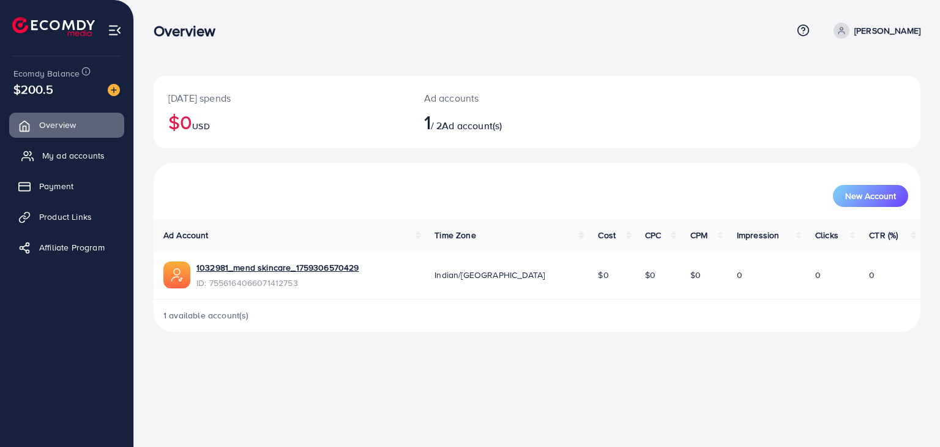
click at [50, 152] on span "My ad accounts" at bounding box center [73, 155] width 62 height 12
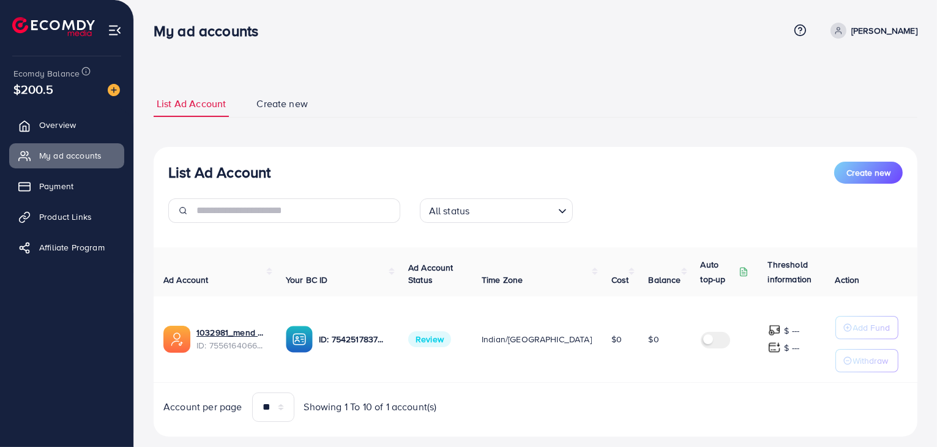
click at [430, 336] on span "Review" at bounding box center [429, 339] width 43 height 16
click at [49, 182] on span "Payment" at bounding box center [59, 186] width 34 height 12
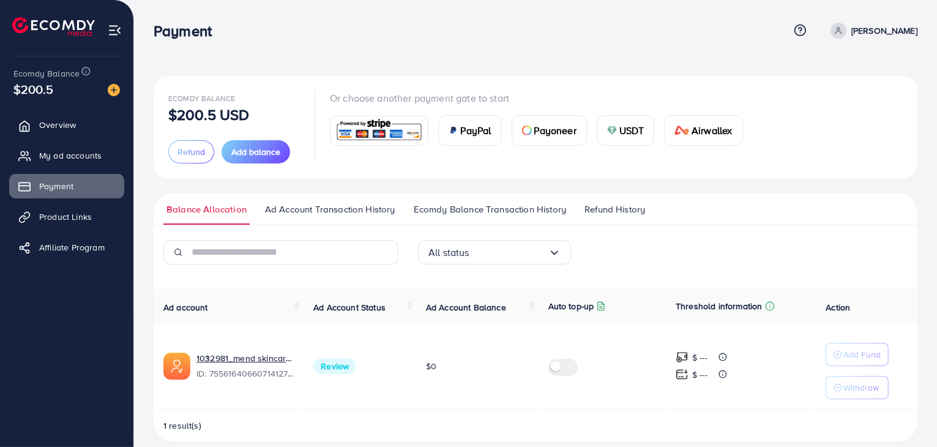
scroll to position [13, 0]
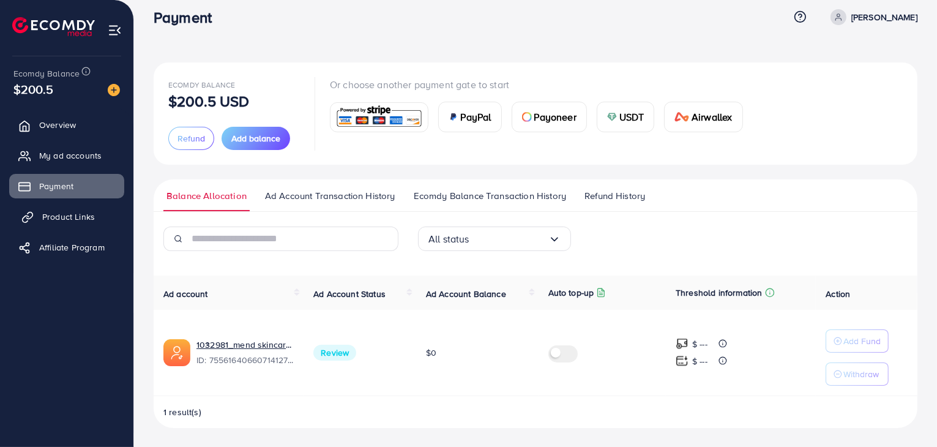
click at [39, 207] on link "Product Links" at bounding box center [66, 216] width 115 height 24
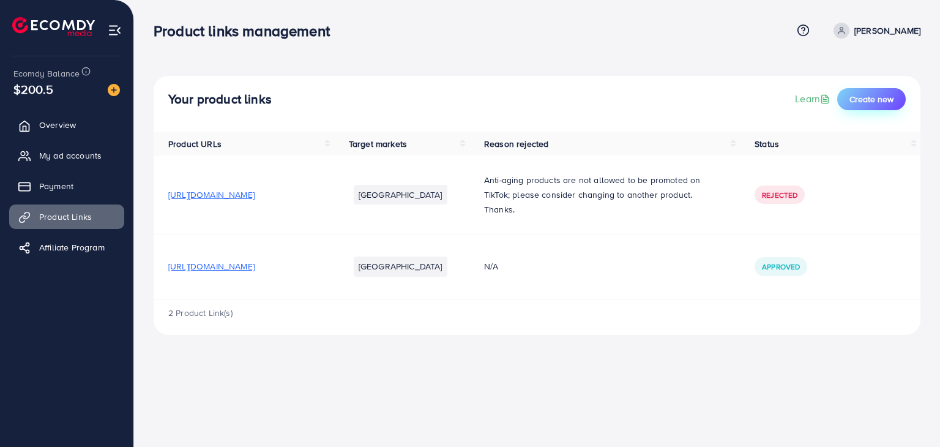
click at [854, 91] on button "Create new" at bounding box center [871, 99] width 69 height 22
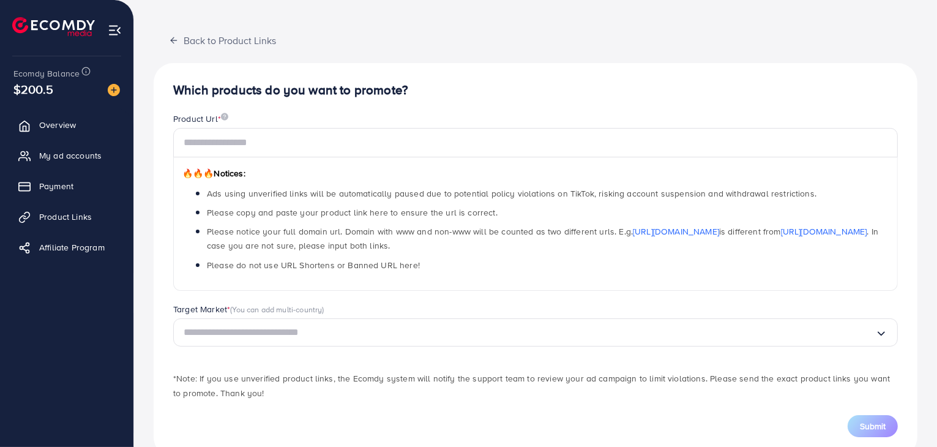
scroll to position [78, 0]
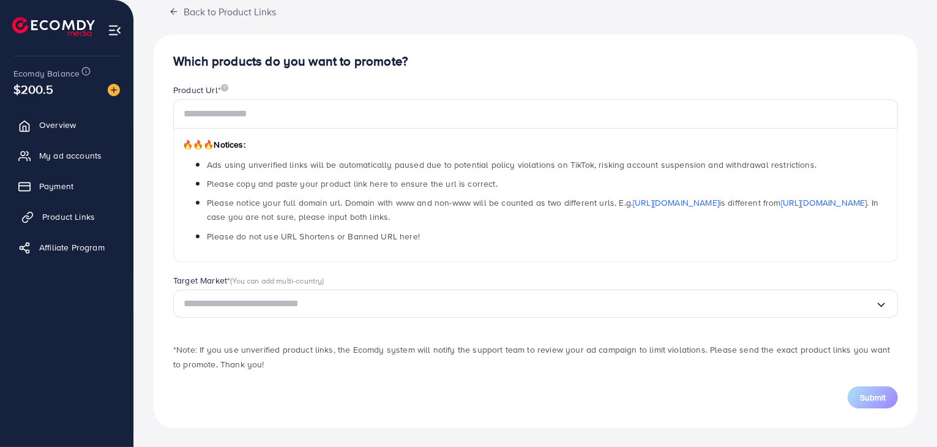
click at [57, 210] on span "Product Links" at bounding box center [68, 216] width 53 height 12
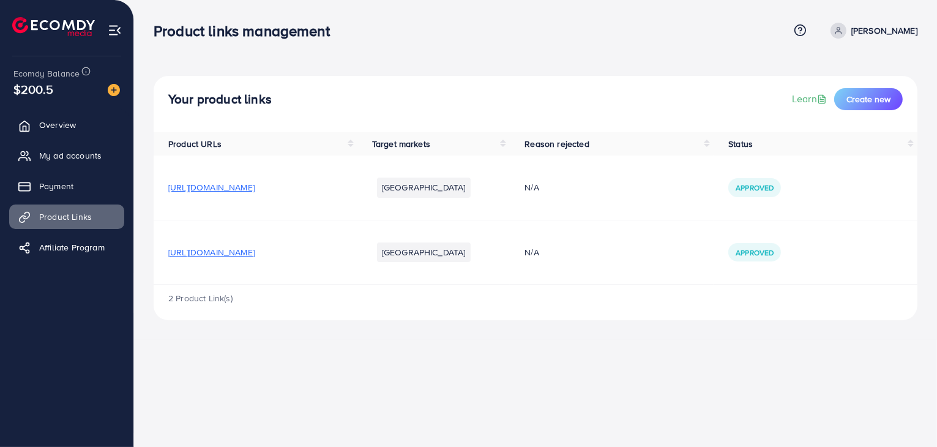
click at [372, 350] on div "Product links management Help Center Contact Support Term and policy About Us […" at bounding box center [468, 223] width 937 height 447
click at [65, 123] on span "Overview" at bounding box center [60, 125] width 37 height 12
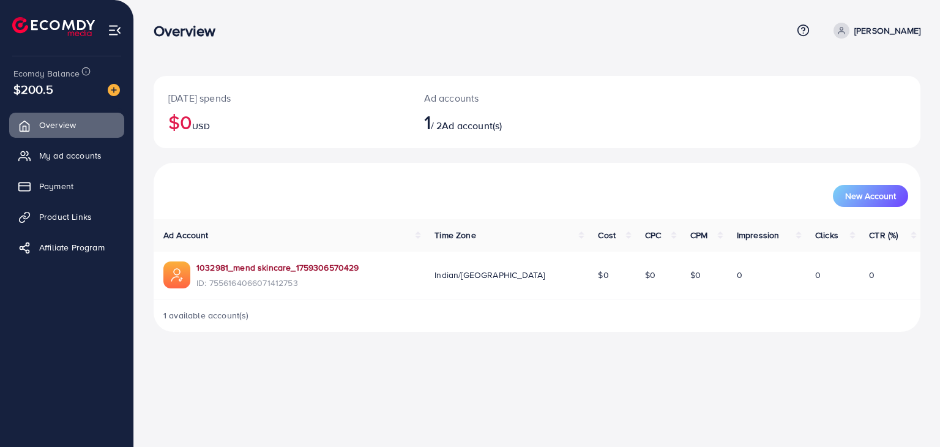
click at [225, 265] on link "1032981_mend skincare_1759306570429" at bounding box center [277, 267] width 163 height 12
click at [61, 162] on link "My ad accounts" at bounding box center [66, 155] width 115 height 24
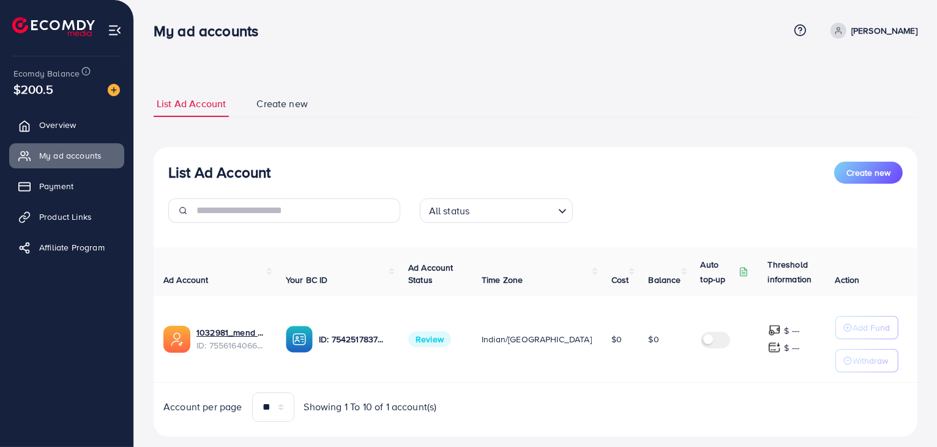
click at [427, 338] on span "Review" at bounding box center [429, 339] width 43 height 16
